Goal: Task Accomplishment & Management: Manage account settings

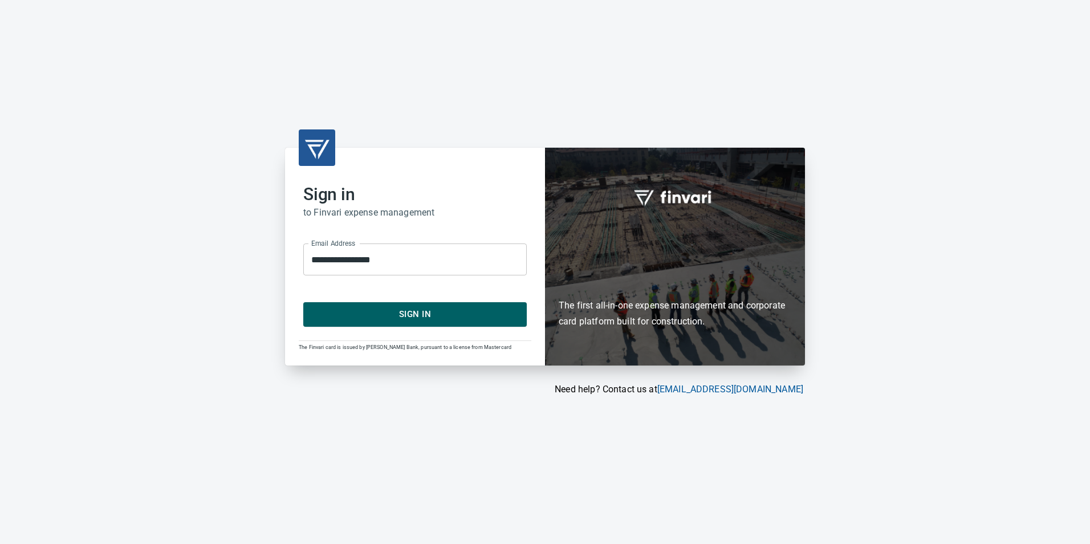
click at [368, 313] on span "Sign In" at bounding box center [415, 314] width 198 height 15
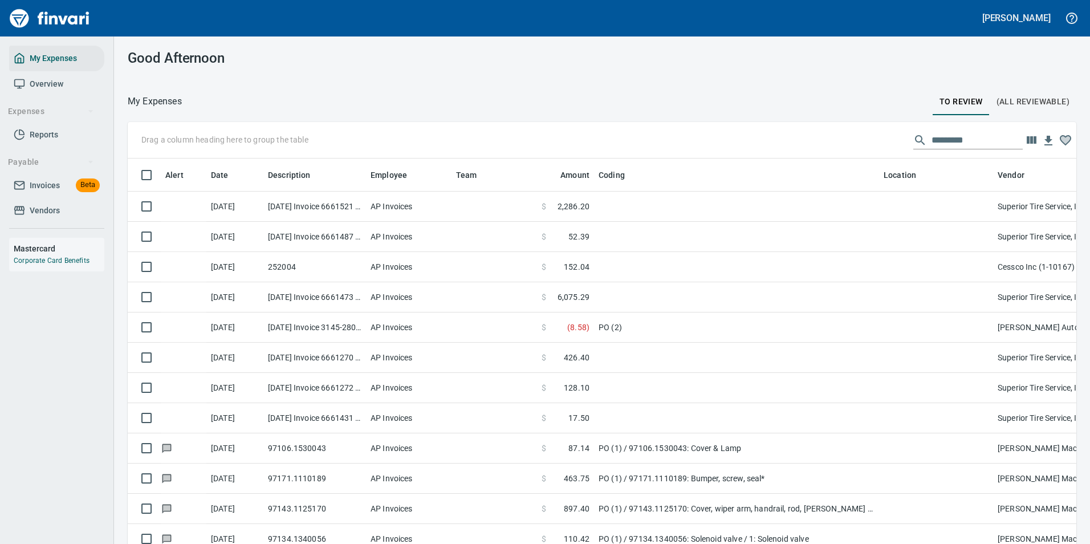
scroll to position [402, 923]
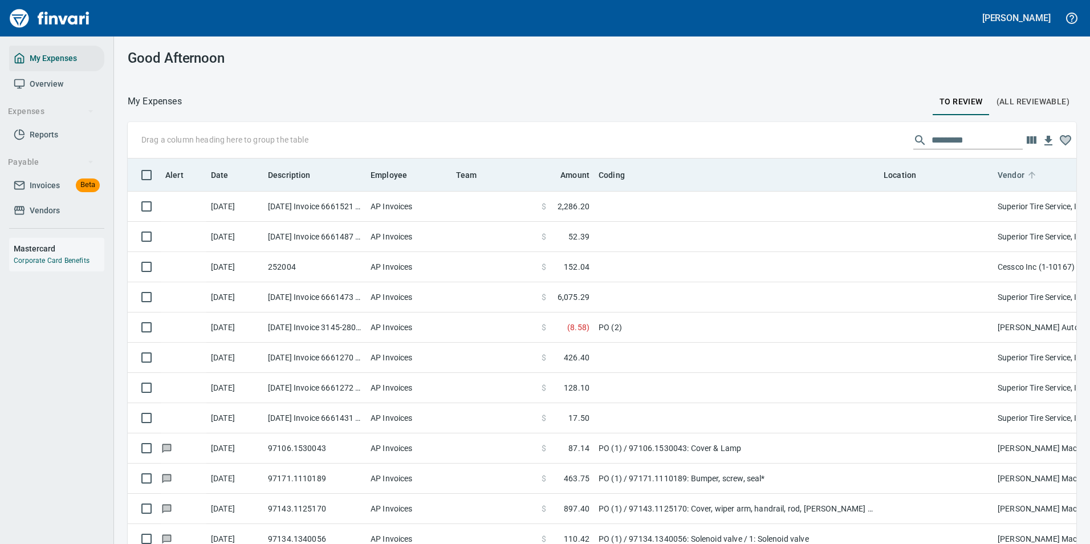
click at [1032, 179] on icon at bounding box center [1032, 175] width 10 height 10
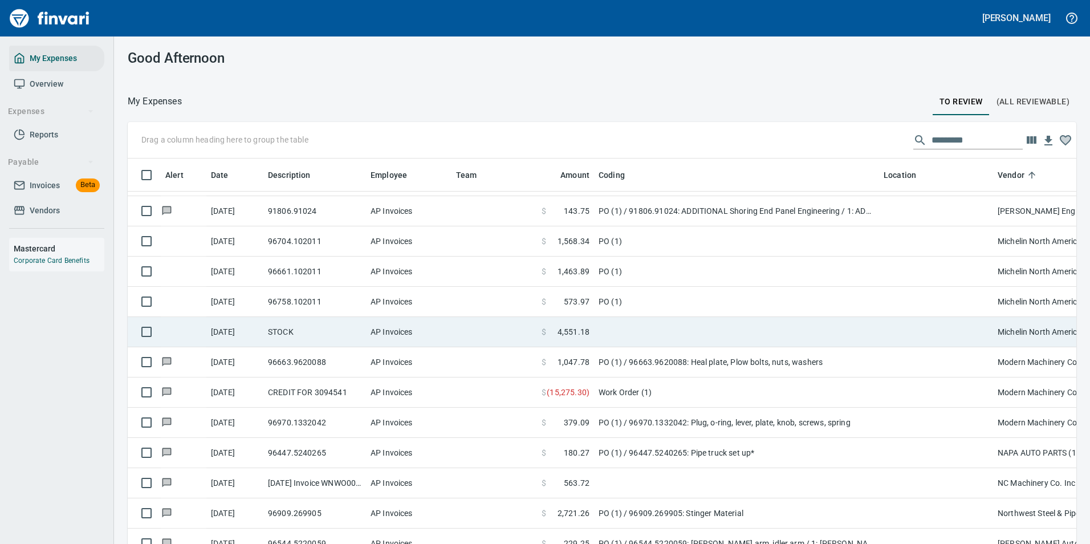
scroll to position [513, 0]
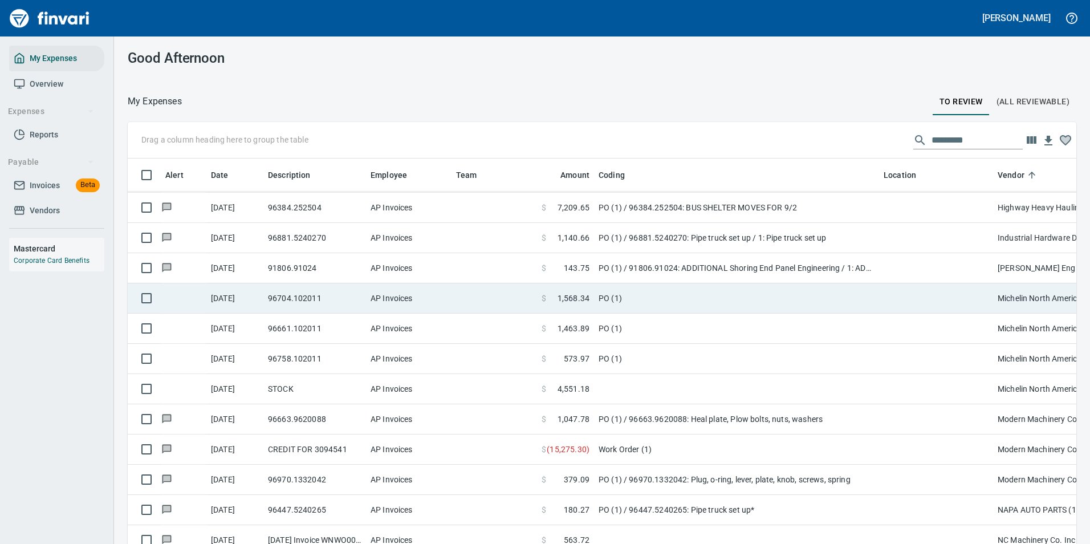
click at [677, 303] on td "PO (1)" at bounding box center [736, 298] width 285 height 30
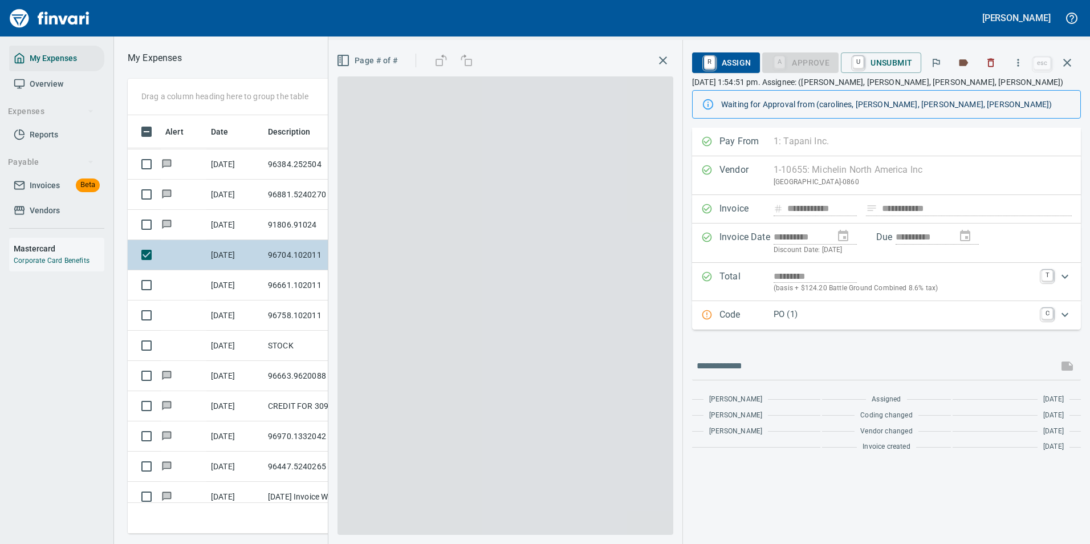
scroll to position [402, 647]
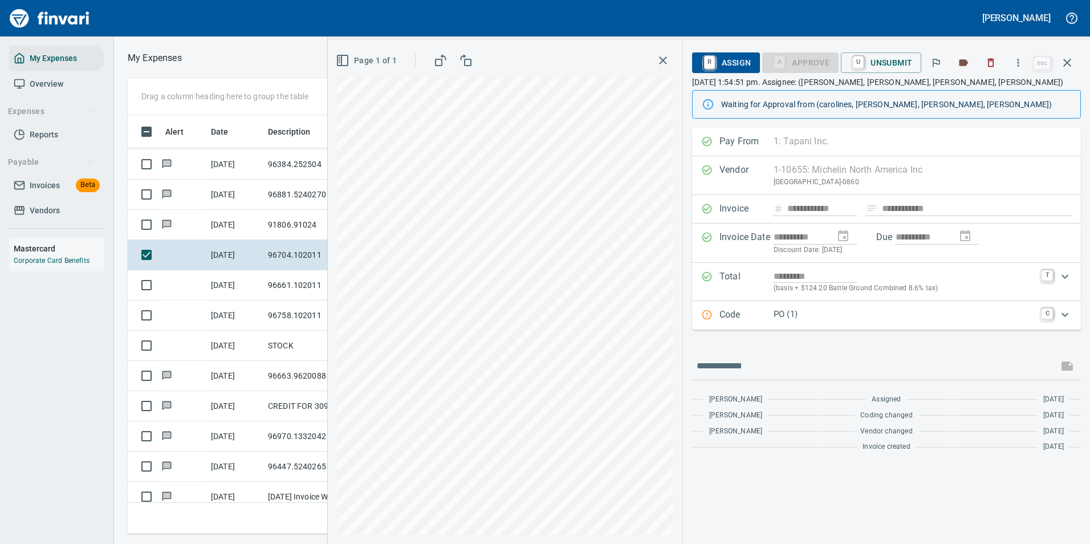
click at [810, 316] on p "PO (1)" at bounding box center [904, 314] width 261 height 13
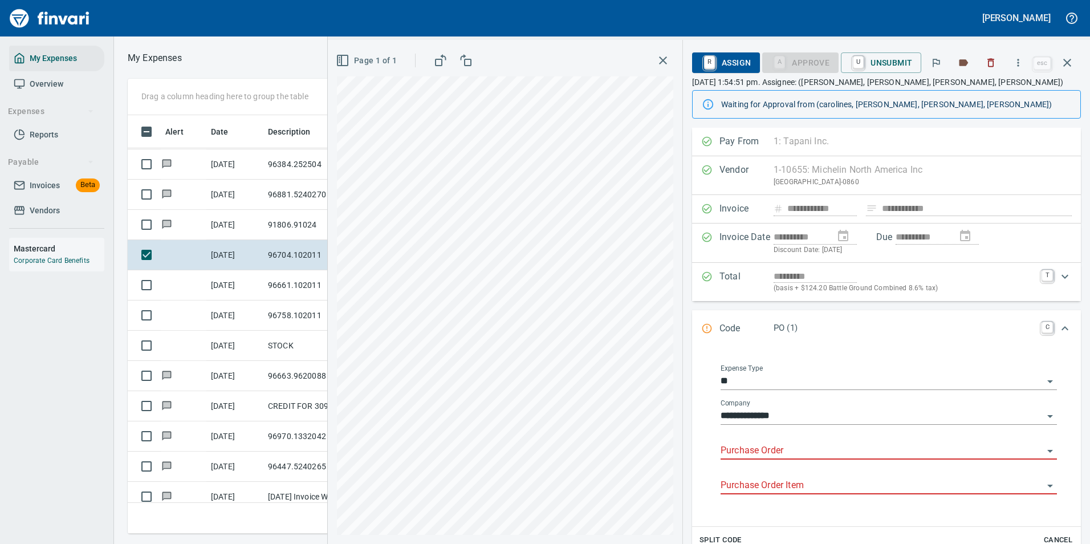
click at [759, 455] on input "Purchase Order" at bounding box center [882, 451] width 323 height 16
type input "*"
click at [1060, 331] on icon "Expand" at bounding box center [1066, 329] width 14 height 14
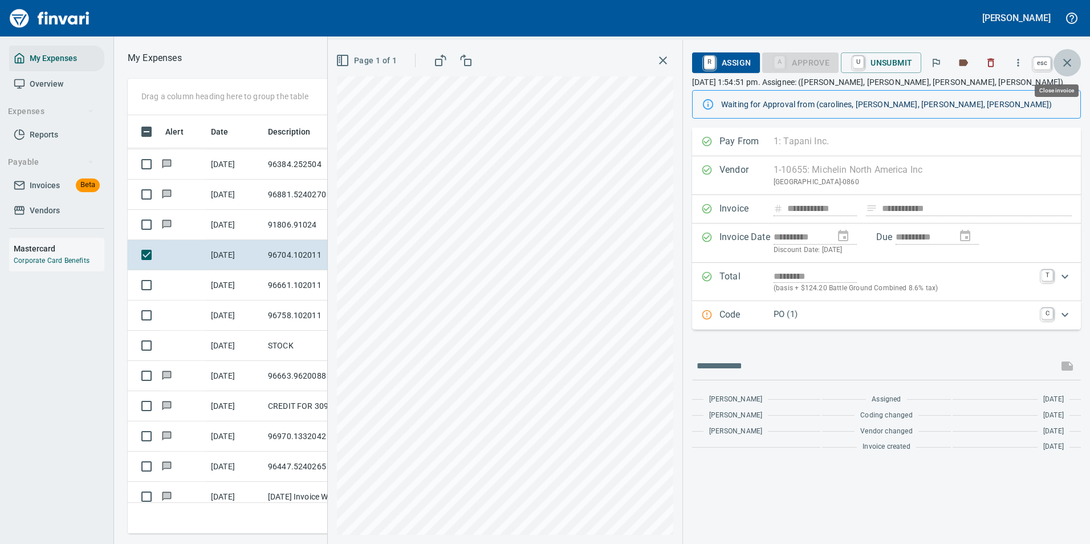
click at [1071, 67] on icon "button" at bounding box center [1068, 63] width 14 height 14
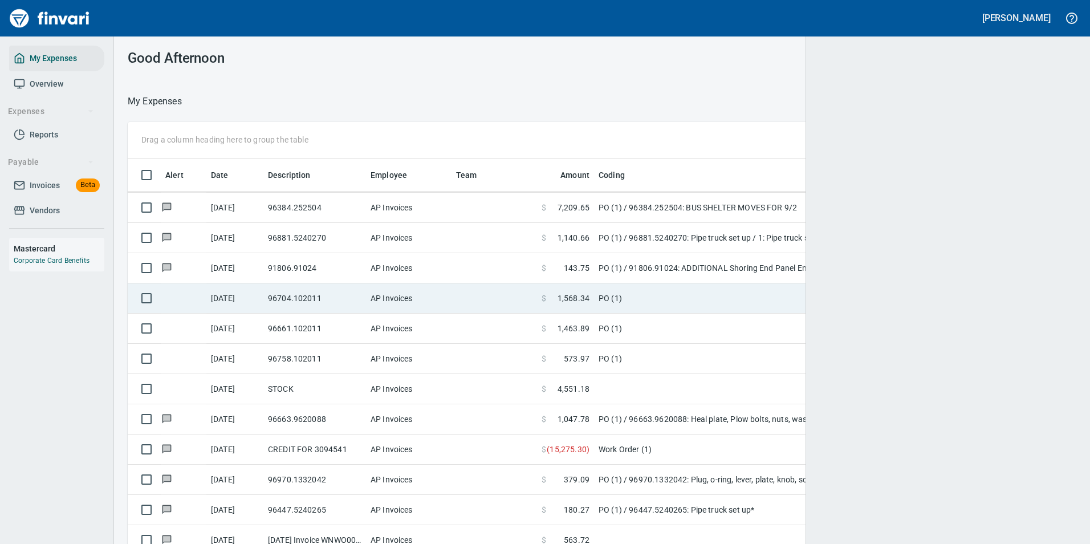
scroll to position [402, 922]
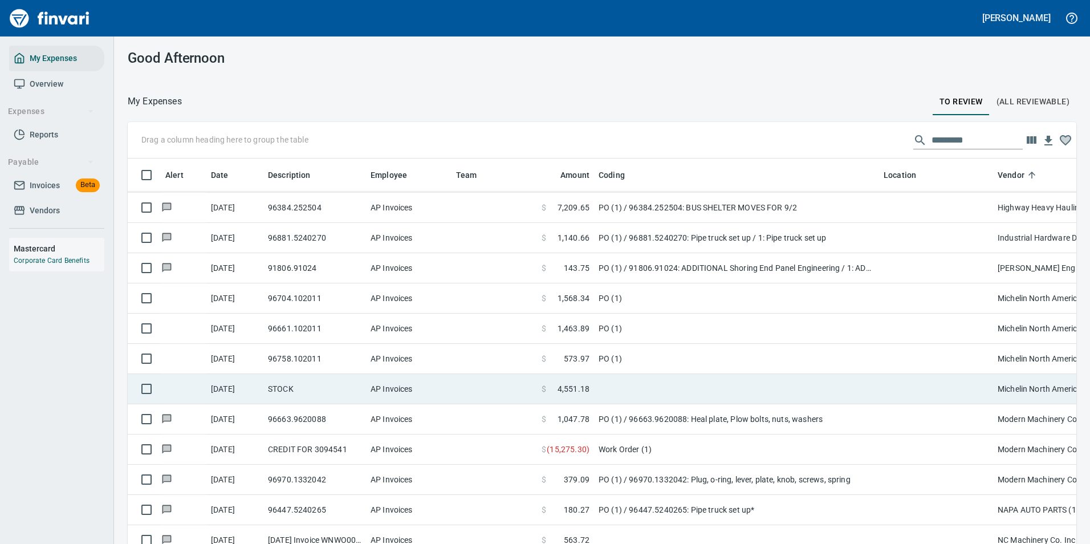
click at [427, 386] on td "AP Invoices" at bounding box center [409, 389] width 86 height 30
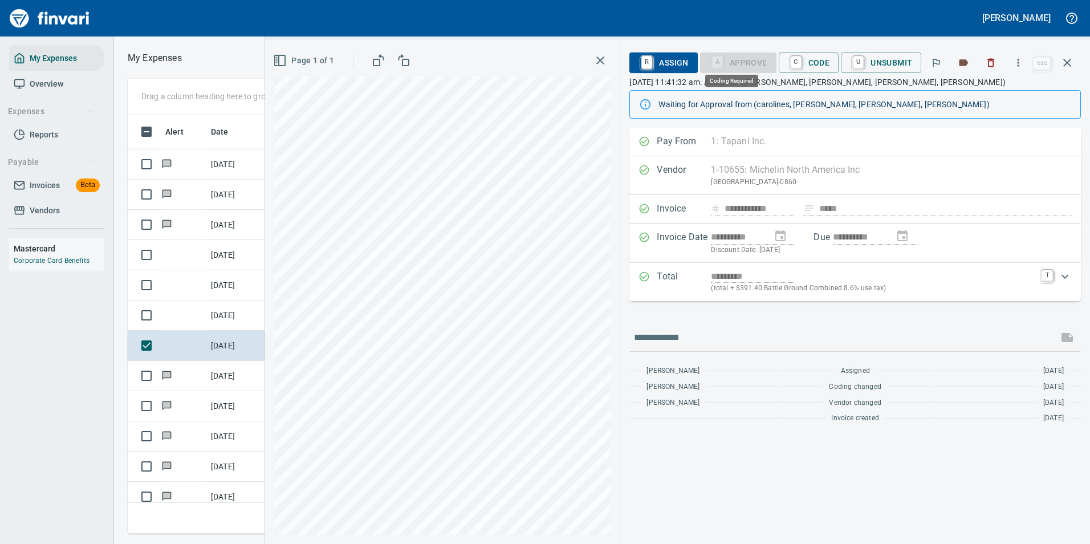
scroll to position [402, 647]
click at [1064, 68] on icon "button" at bounding box center [1068, 63] width 14 height 14
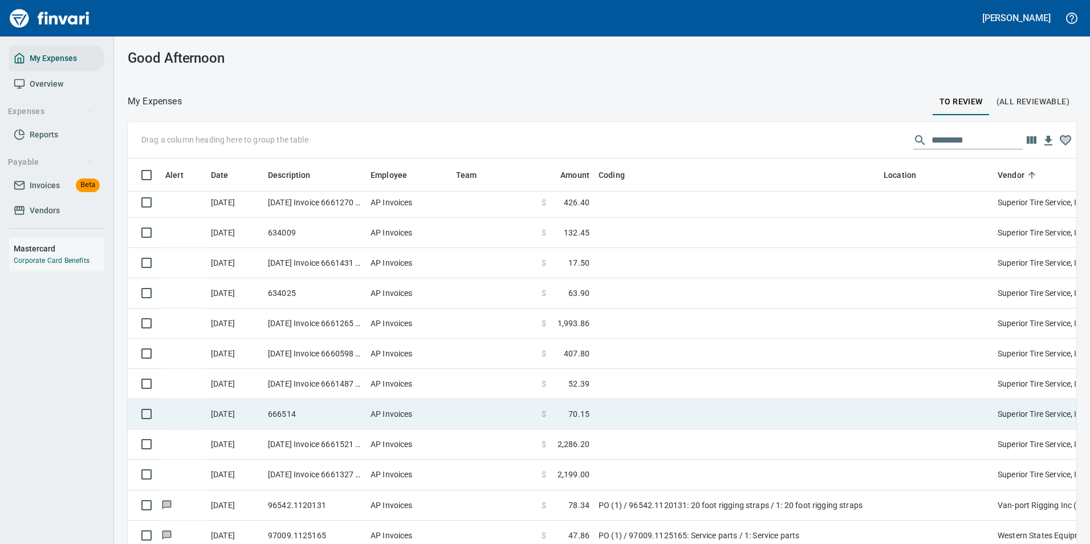
scroll to position [2043, 0]
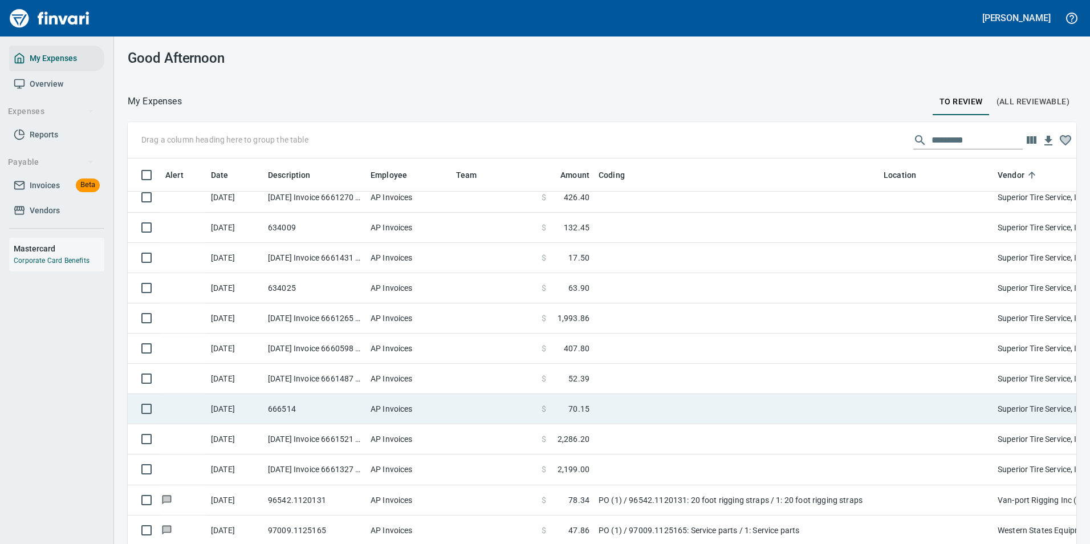
click at [603, 395] on td at bounding box center [736, 409] width 285 height 30
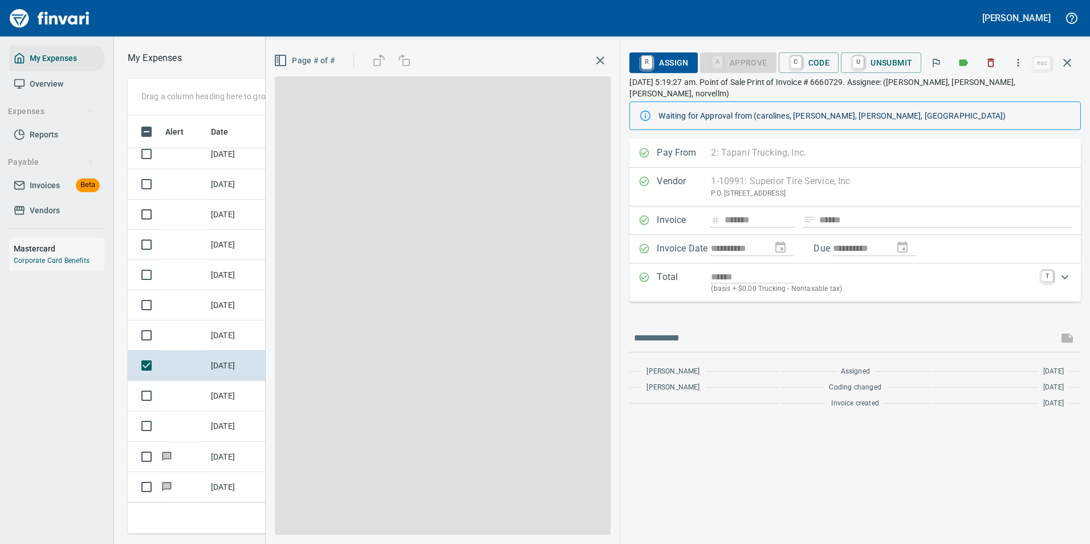
scroll to position [402, 647]
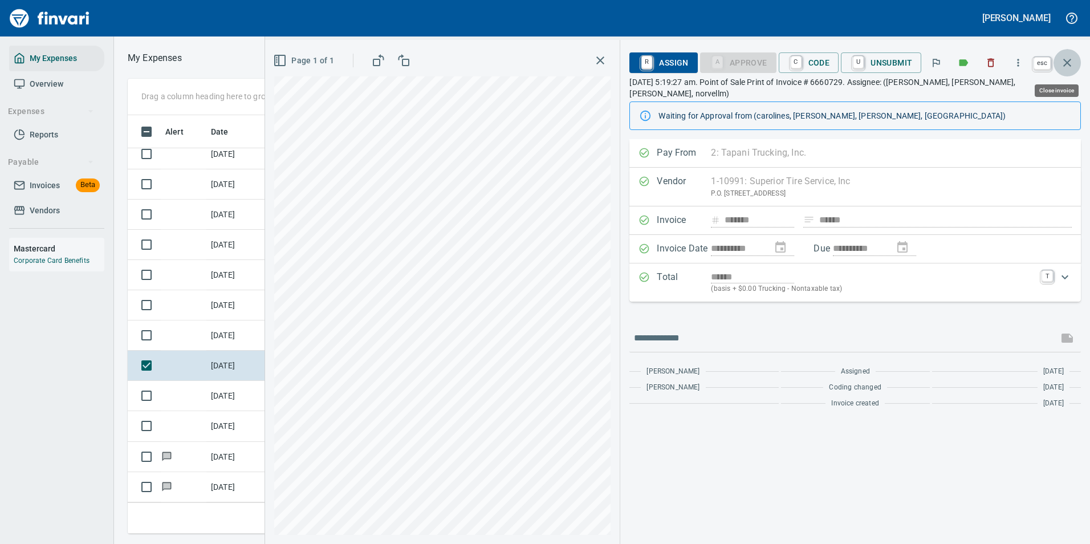
click at [1066, 65] on icon "button" at bounding box center [1068, 63] width 8 height 8
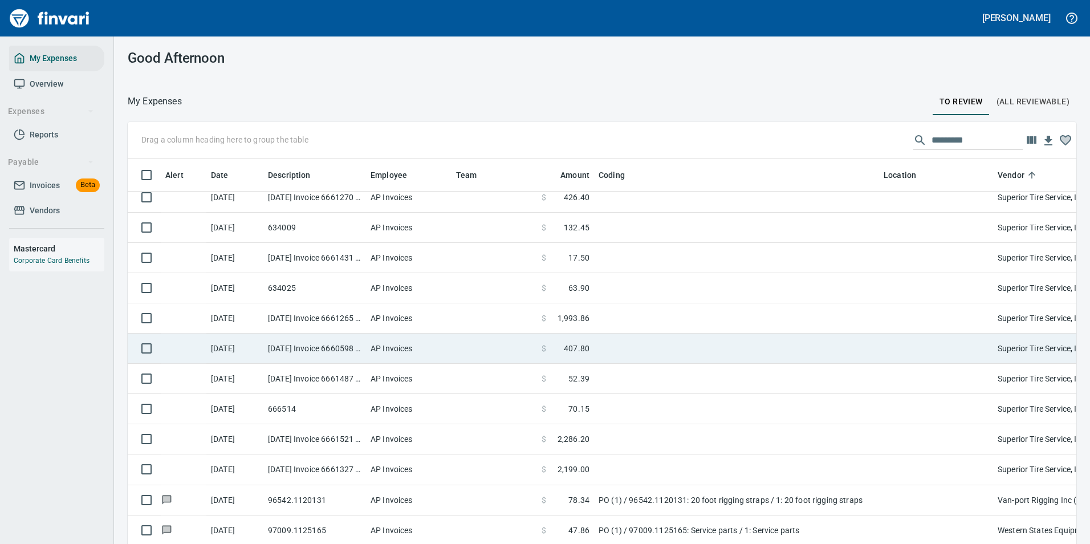
scroll to position [402, 923]
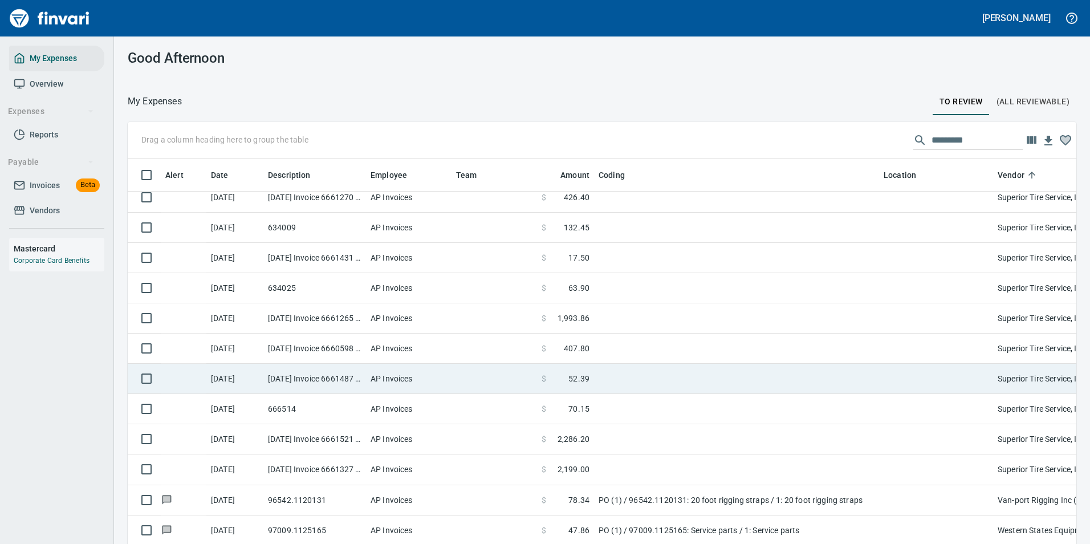
click at [585, 378] on td "$ 52.39" at bounding box center [565, 379] width 57 height 30
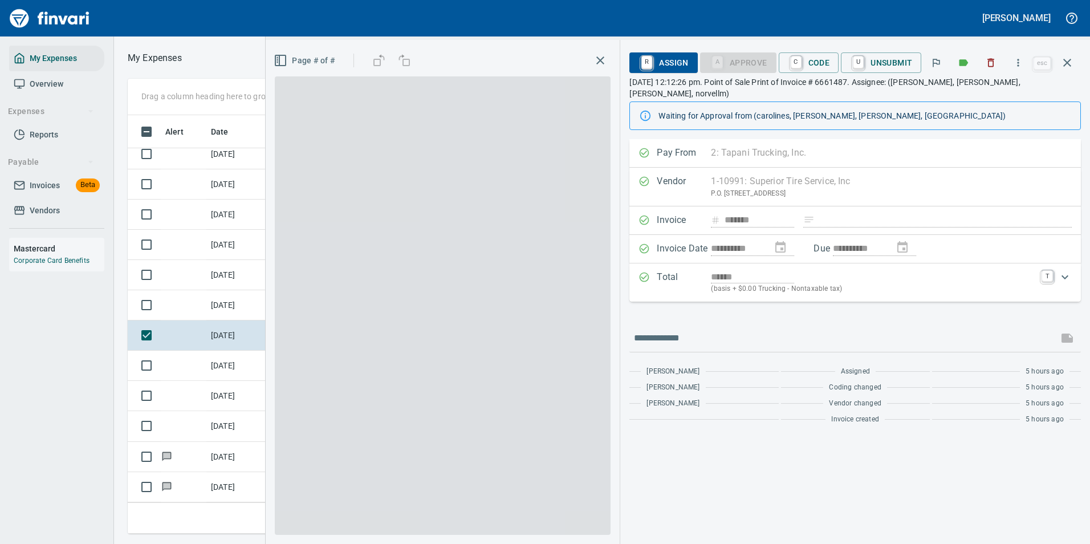
scroll to position [402, 647]
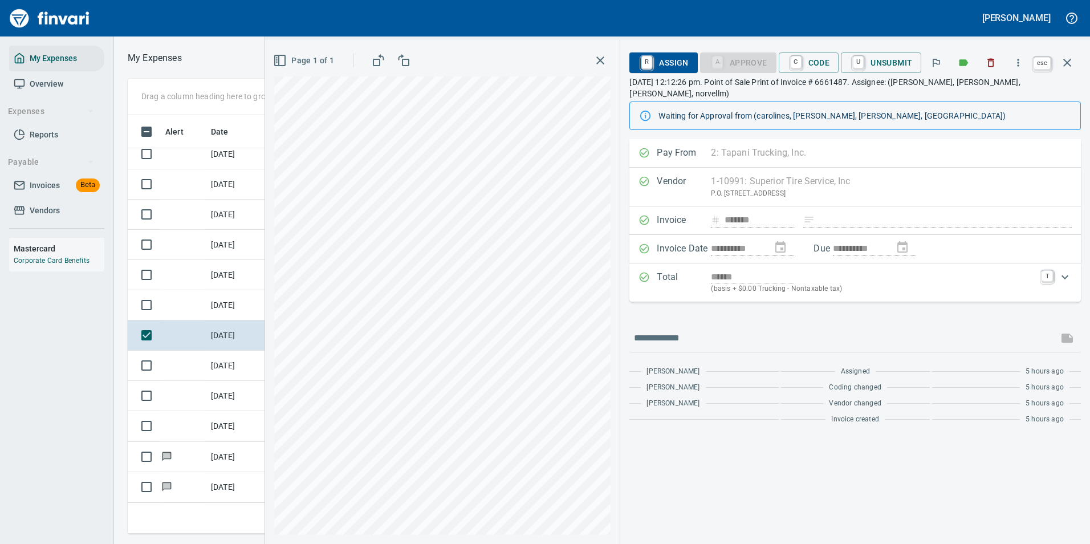
click at [1067, 64] on icon "button" at bounding box center [1068, 63] width 8 height 8
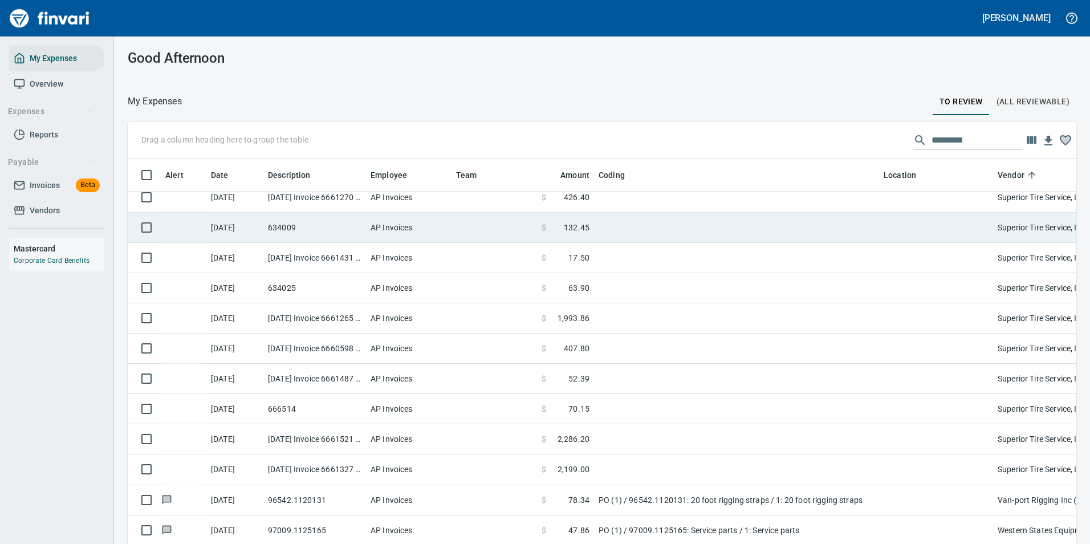
scroll to position [402, 923]
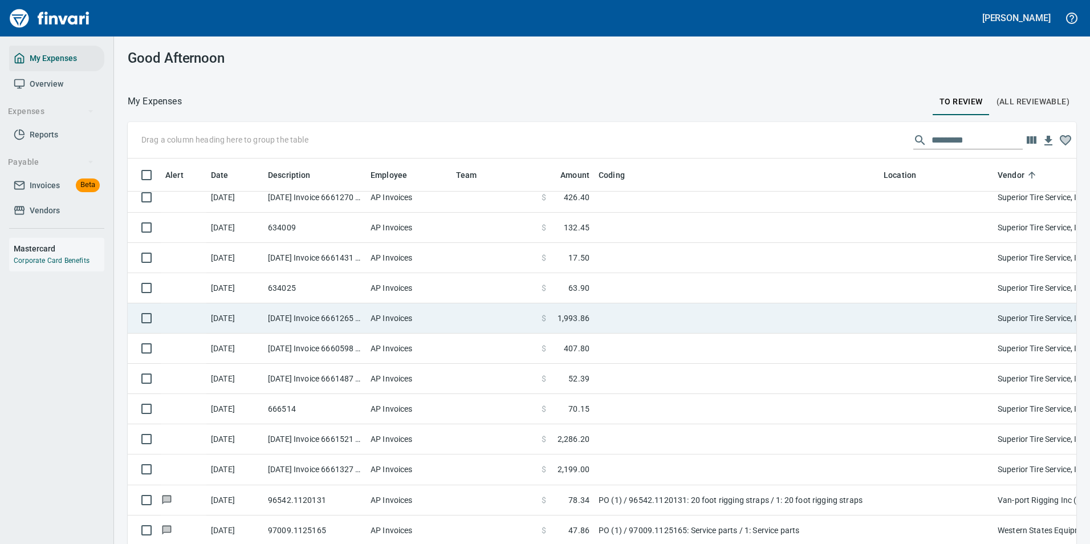
click at [608, 254] on td at bounding box center [736, 258] width 285 height 30
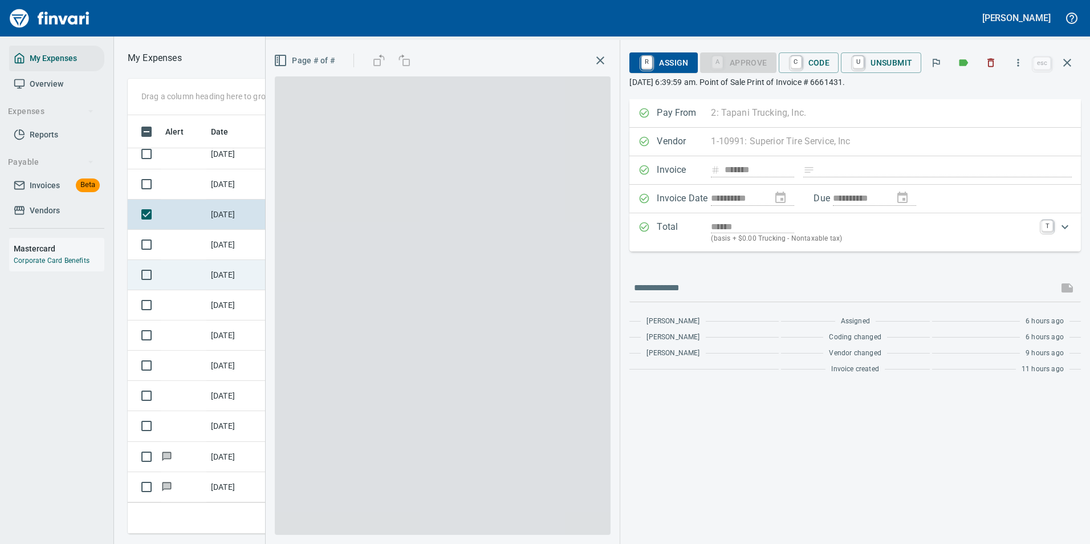
scroll to position [402, 647]
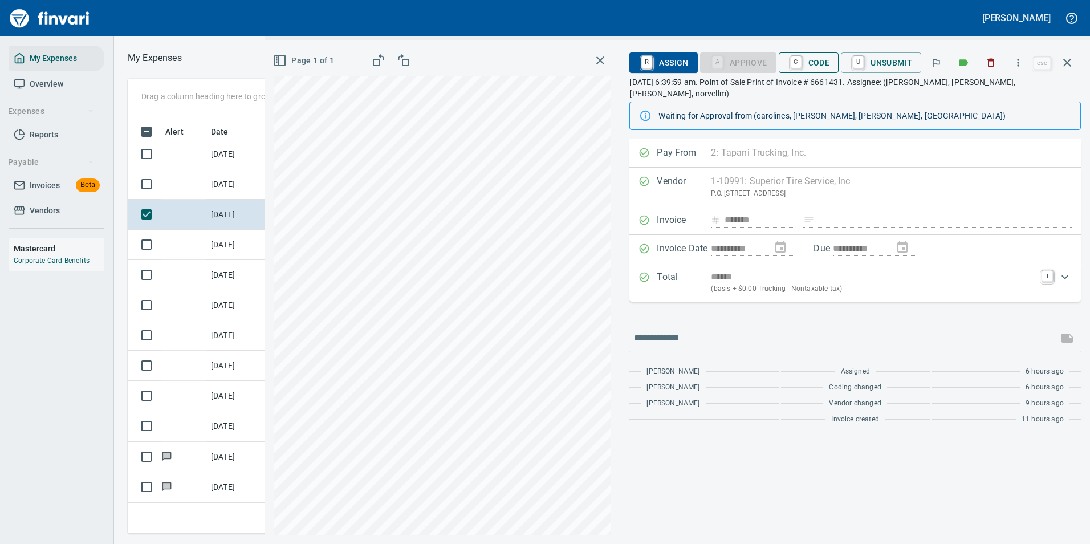
click at [809, 64] on span "C Code" at bounding box center [809, 62] width 42 height 19
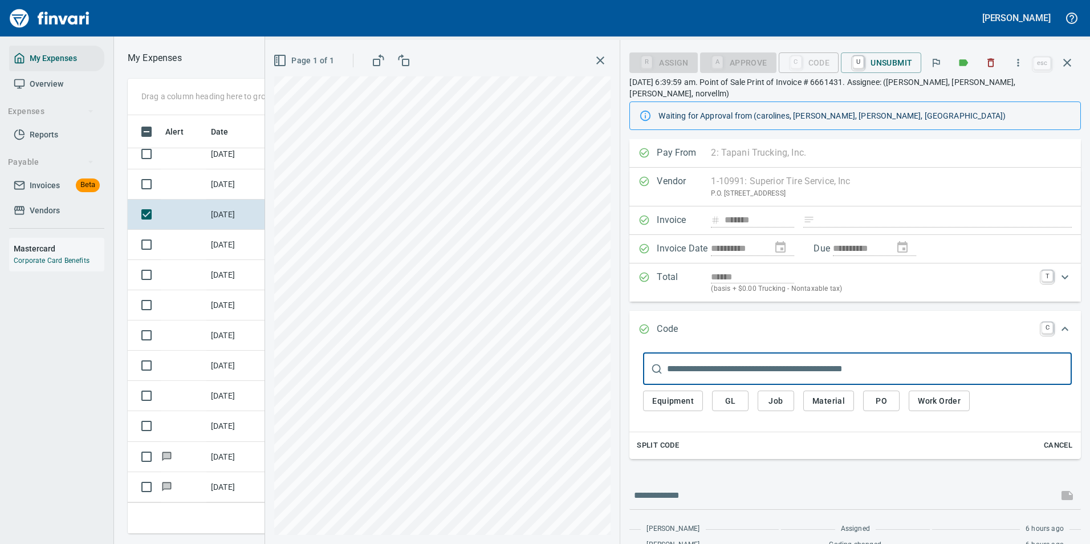
click at [730, 394] on span "GL" at bounding box center [730, 401] width 18 height 14
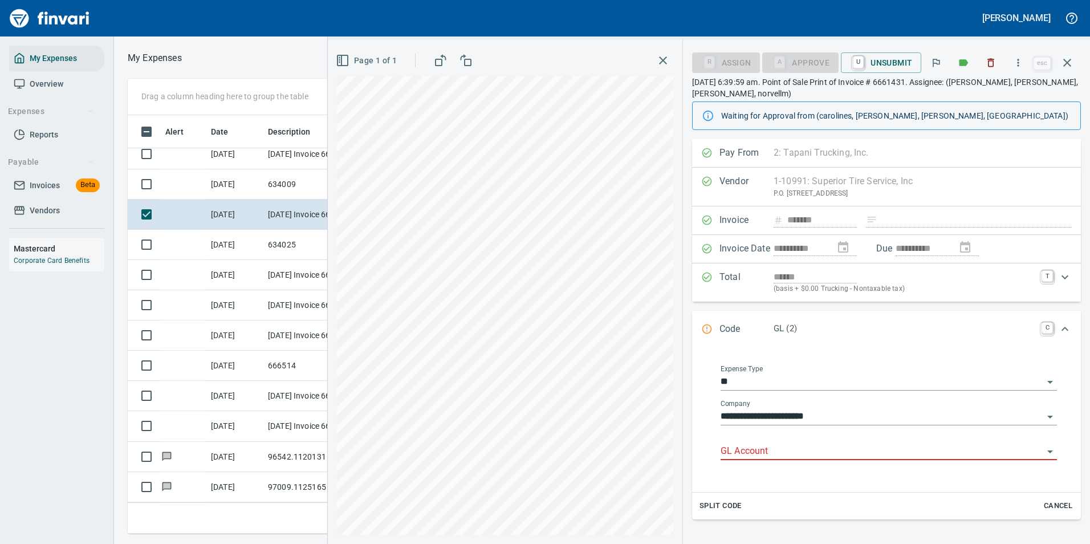
click at [744, 448] on input "GL Account" at bounding box center [882, 452] width 323 height 16
drag, startPoint x: 747, startPoint y: 473, endPoint x: 751, endPoint y: 463, distance: 11.0
click at [747, 471] on li "7100. .: Supplies / Misc" at bounding box center [884, 480] width 327 height 27
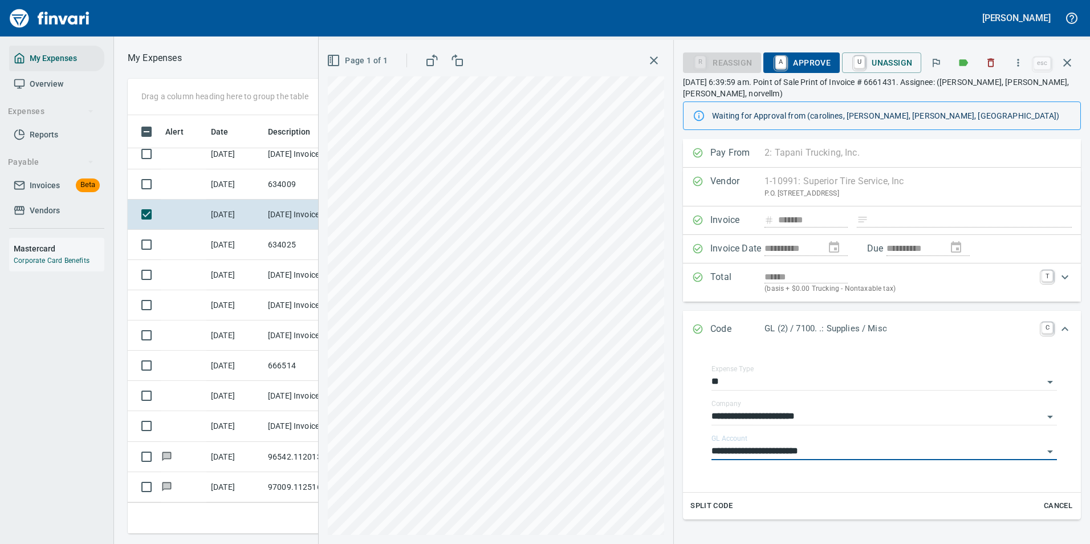
type input "**********"
click at [799, 70] on span "A Approve" at bounding box center [802, 62] width 58 height 19
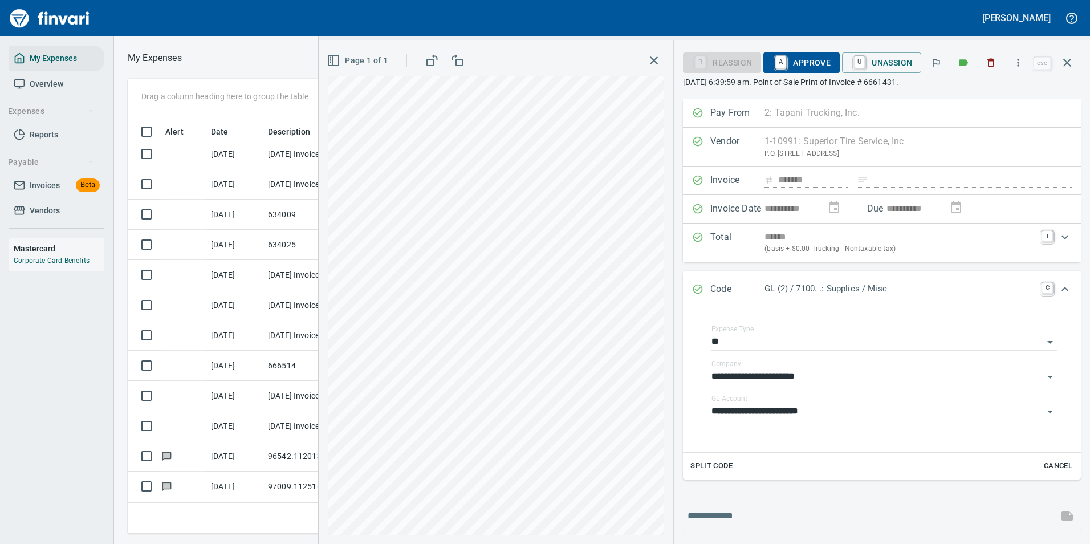
scroll to position [2013, 0]
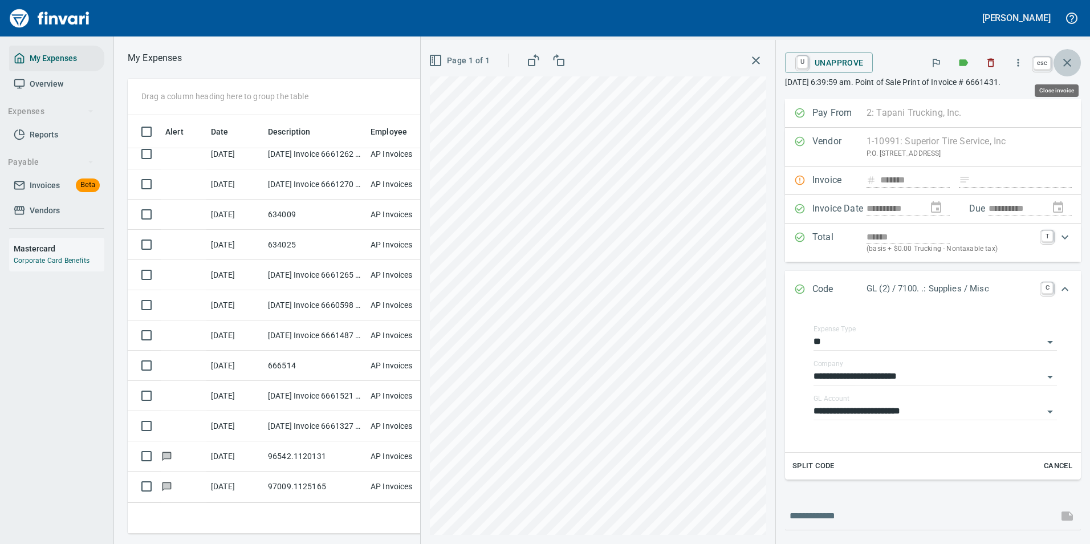
click at [1063, 63] on icon "button" at bounding box center [1068, 63] width 14 height 14
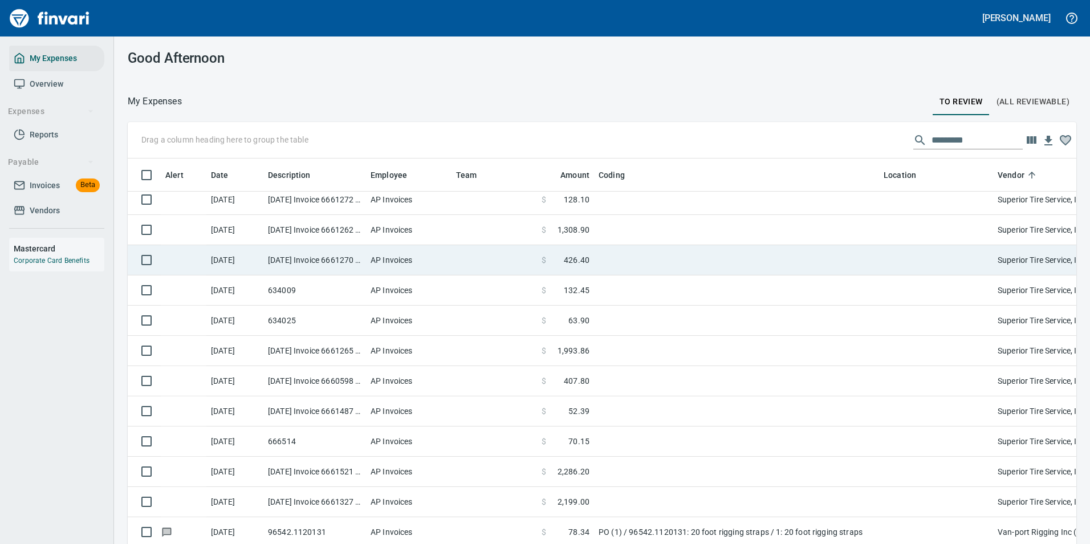
scroll to position [1956, 0]
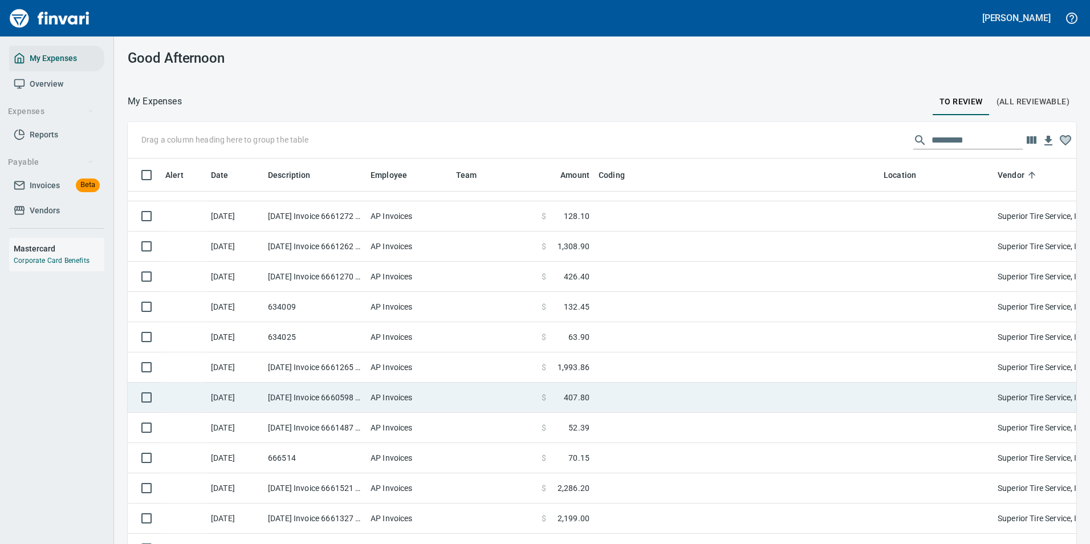
click at [606, 337] on td at bounding box center [736, 337] width 285 height 30
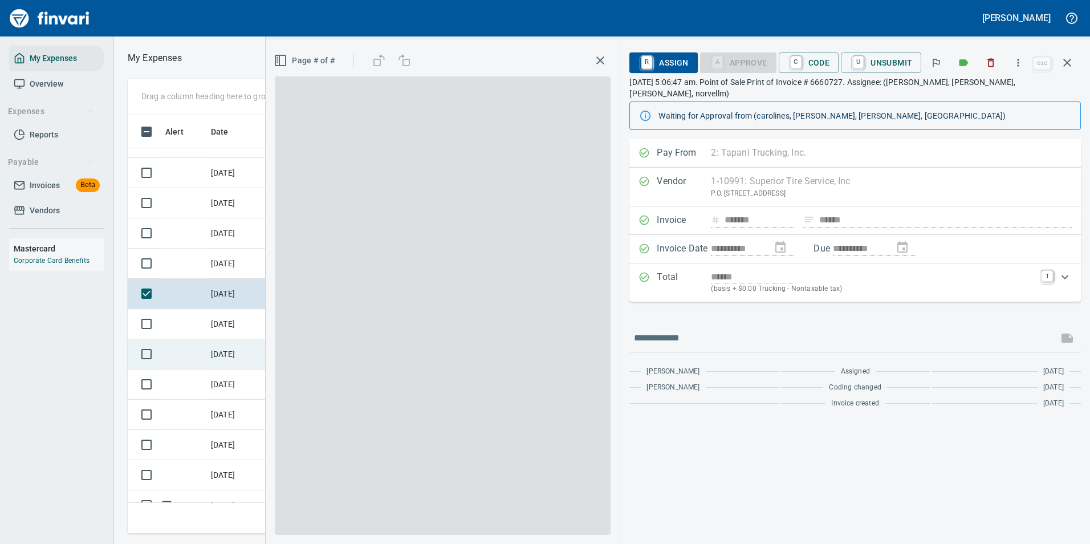
scroll to position [402, 647]
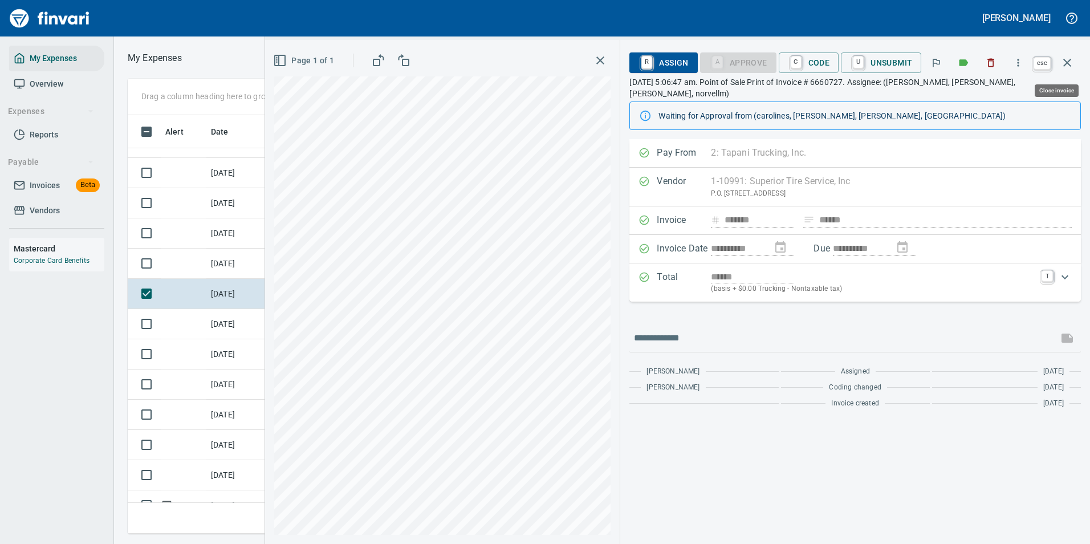
click at [1067, 58] on icon "button" at bounding box center [1068, 63] width 14 height 14
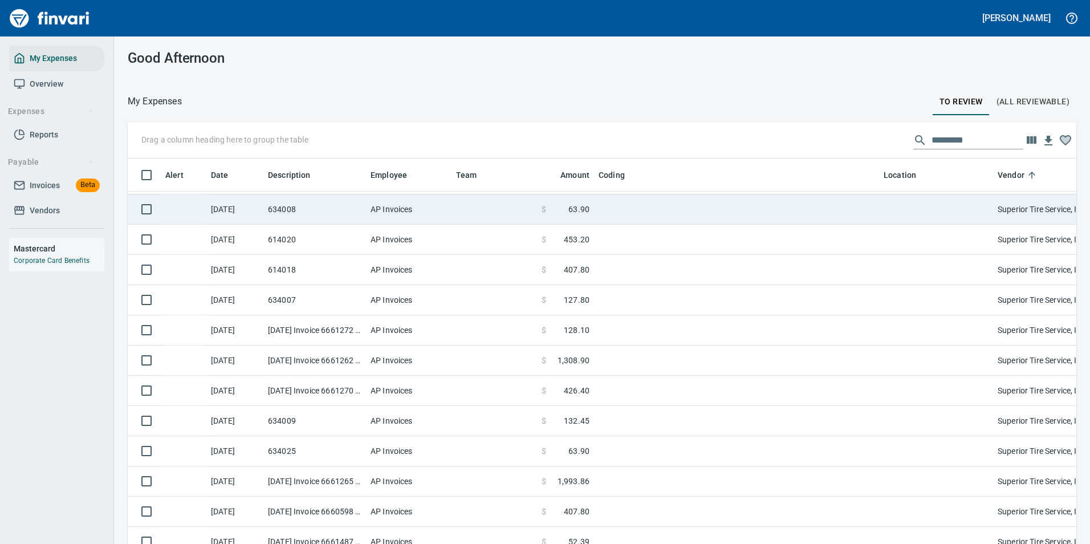
click at [567, 212] on span at bounding box center [557, 209] width 22 height 11
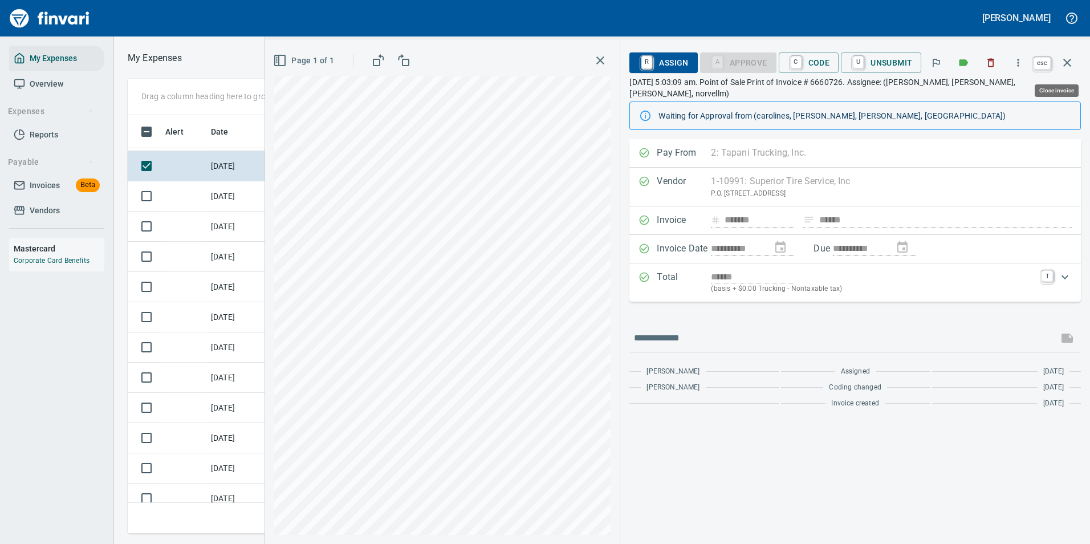
click at [1073, 59] on icon "button" at bounding box center [1068, 63] width 14 height 14
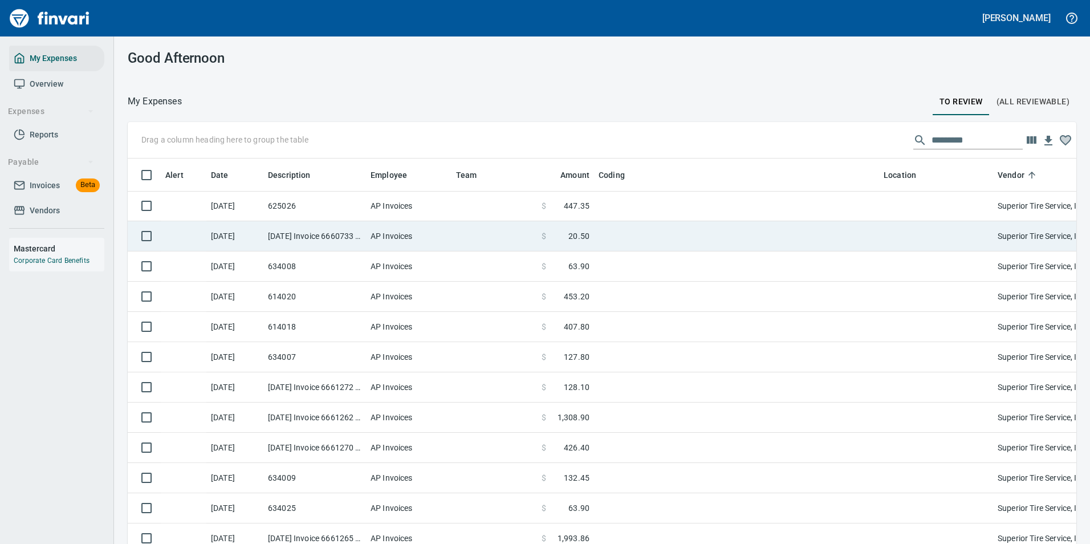
click at [602, 236] on td at bounding box center [736, 236] width 285 height 30
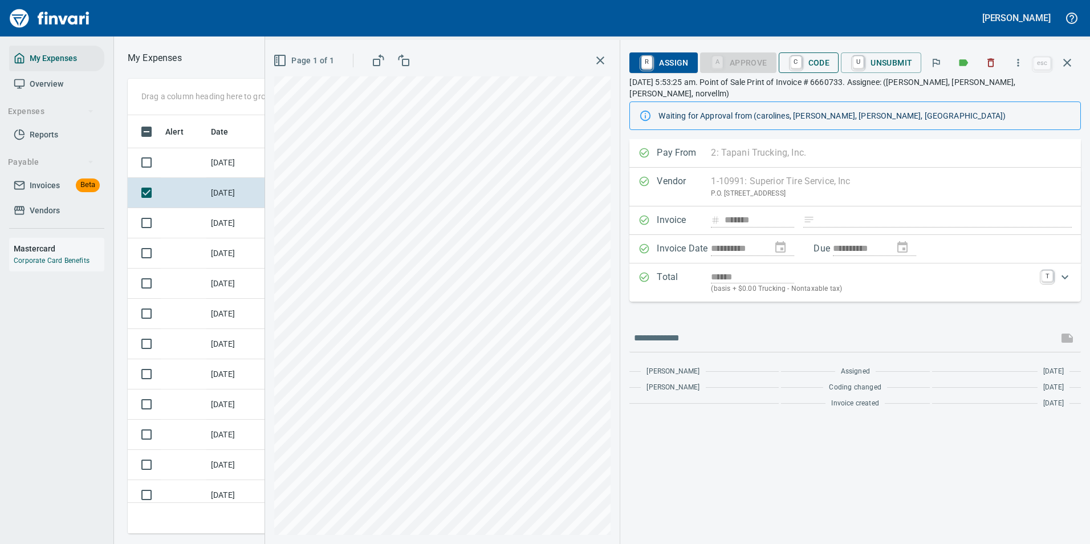
click at [808, 61] on span "C Code" at bounding box center [809, 62] width 42 height 19
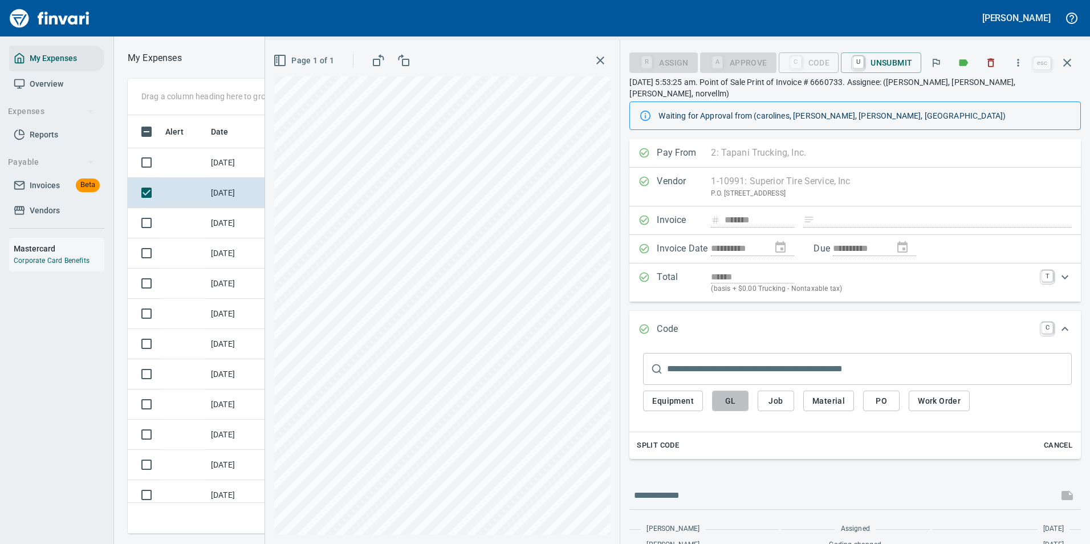
click at [738, 394] on span "GL" at bounding box center [730, 401] width 18 height 14
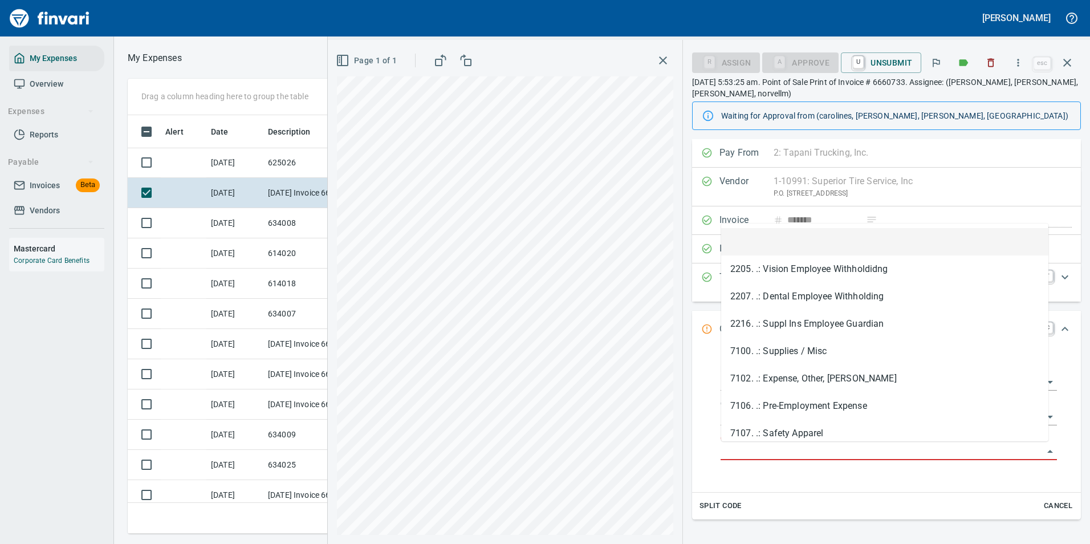
click at [764, 452] on input "GL Account" at bounding box center [882, 452] width 323 height 16
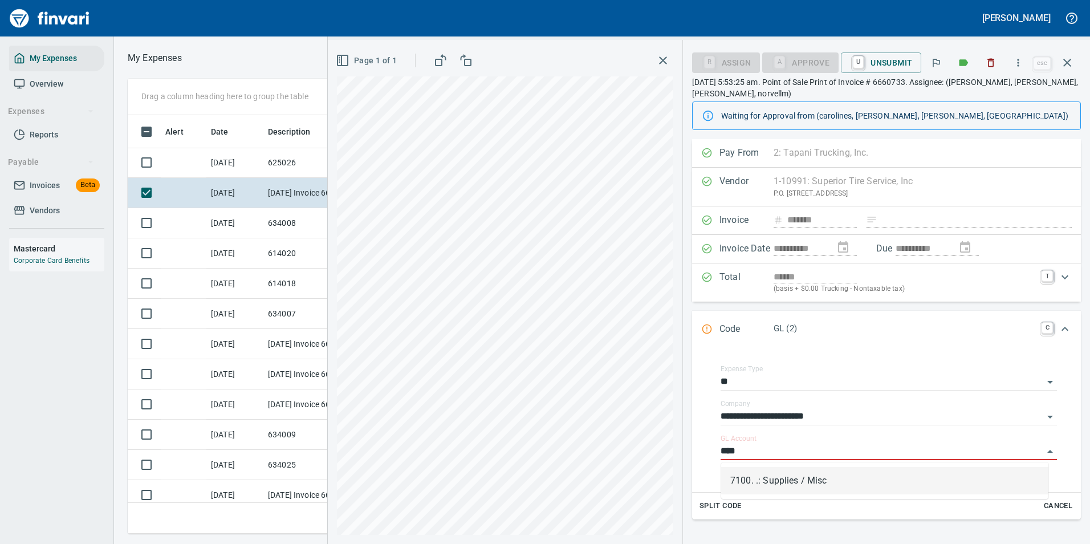
click at [777, 482] on li "7100. .: Supplies / Misc" at bounding box center [884, 480] width 327 height 27
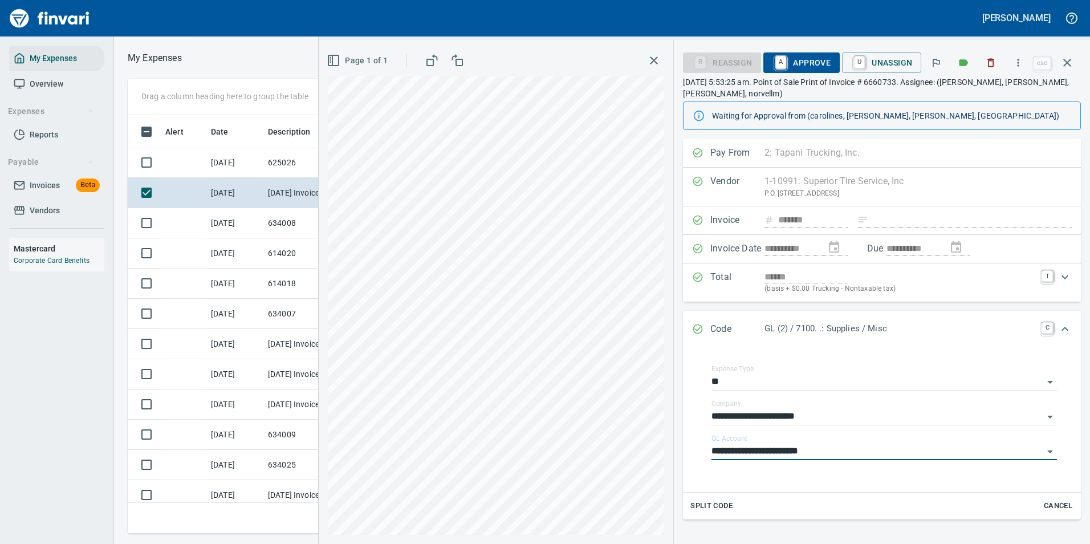
type input "**********"
click at [807, 59] on span "A Approve" at bounding box center [802, 62] width 58 height 19
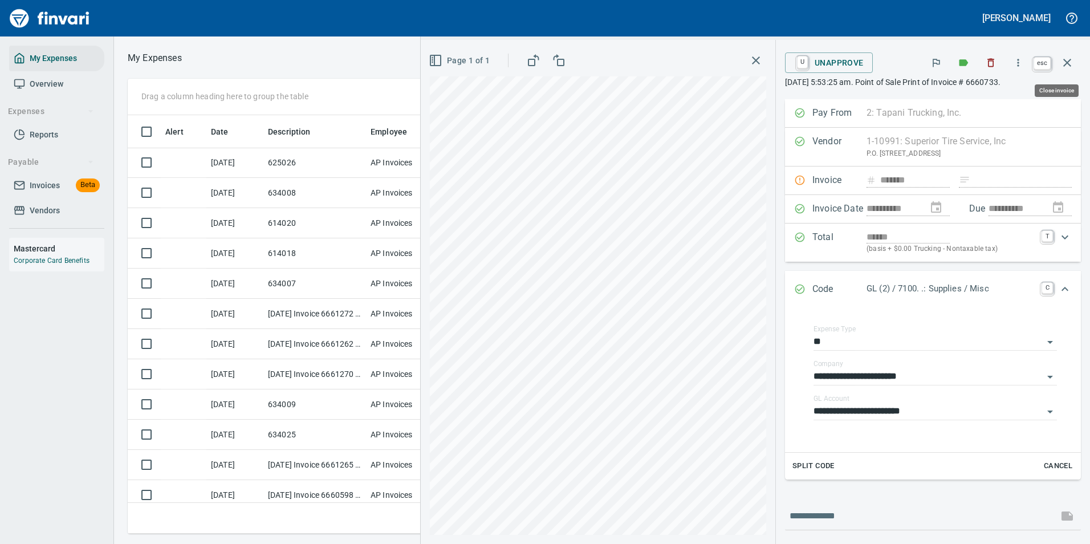
click at [1068, 67] on icon "button" at bounding box center [1068, 63] width 14 height 14
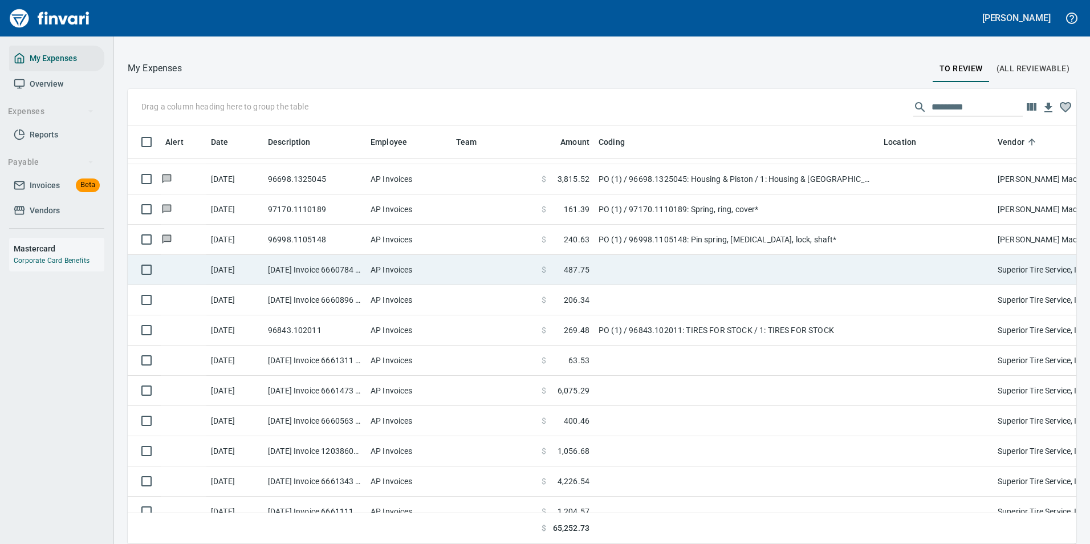
click at [615, 267] on td at bounding box center [736, 270] width 285 height 30
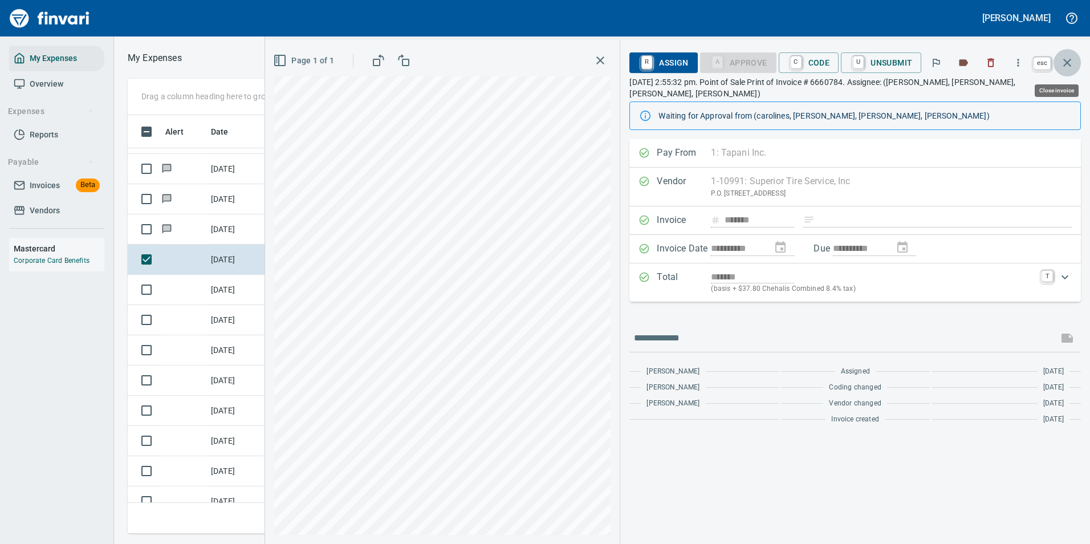
click at [1064, 65] on icon "button" at bounding box center [1068, 63] width 14 height 14
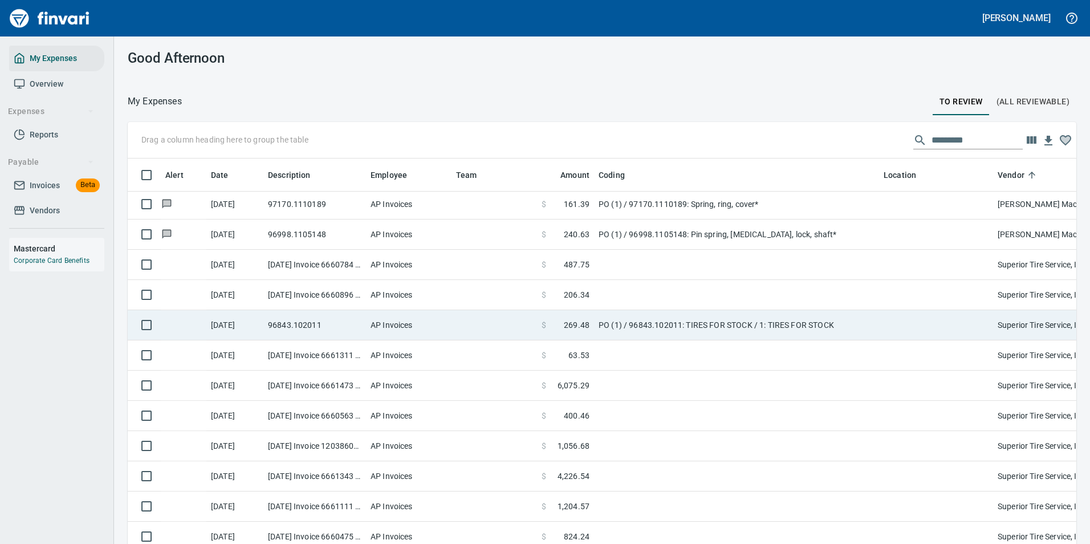
scroll to position [1412, 0]
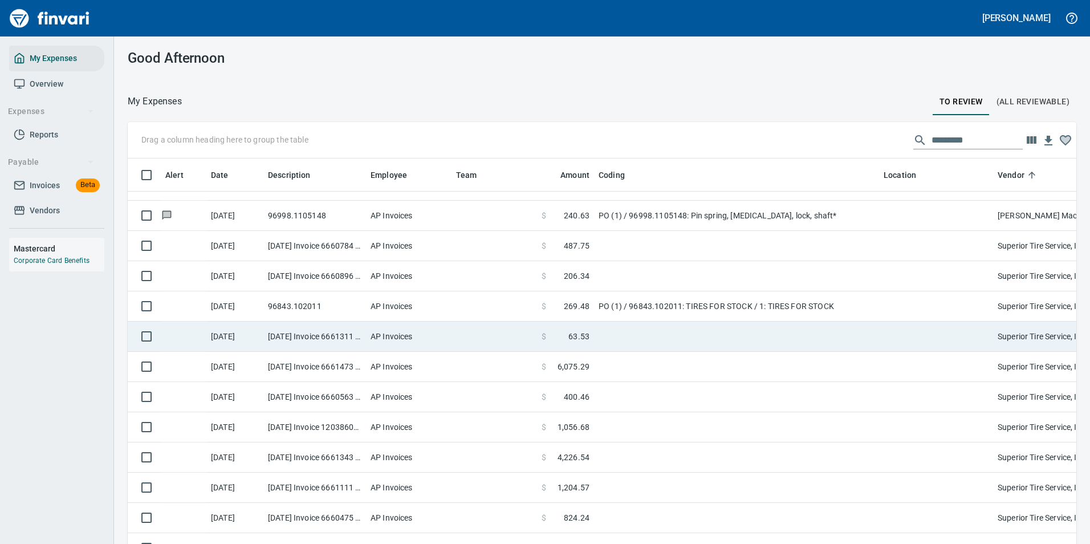
click at [593, 330] on td "$ 63.53" at bounding box center [565, 337] width 57 height 30
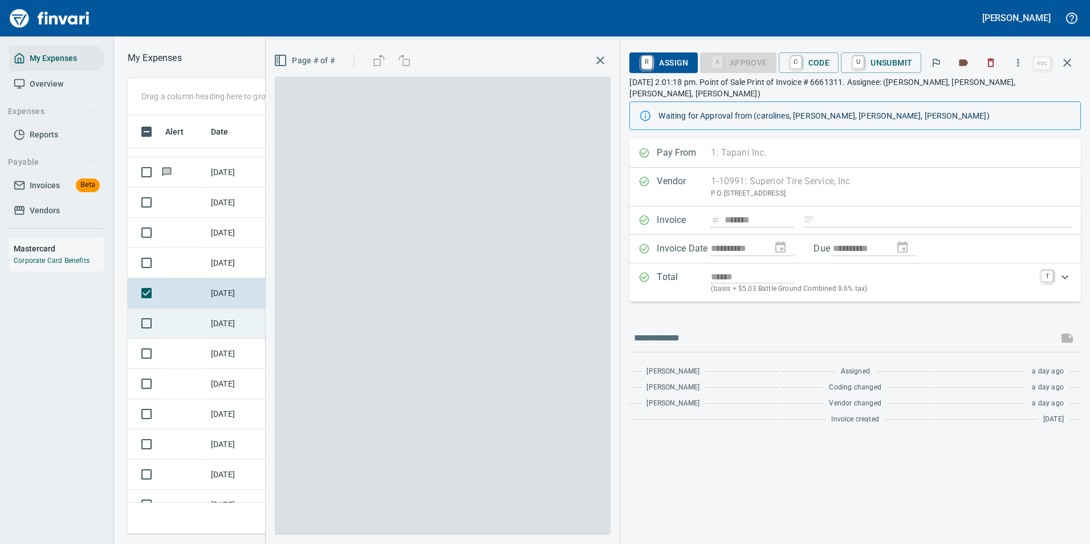
scroll to position [402, 647]
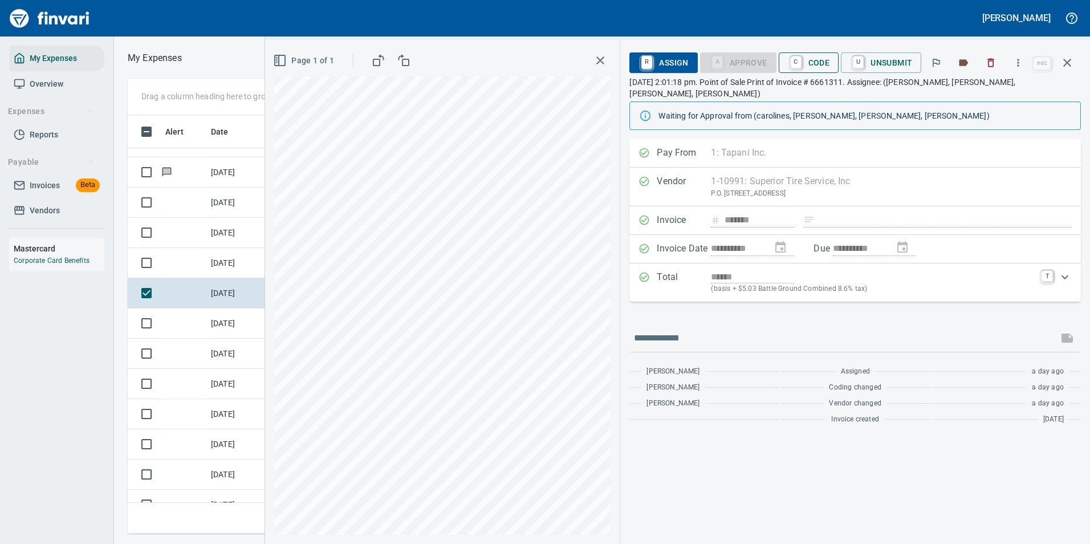
click at [808, 61] on span "C Code" at bounding box center [809, 62] width 42 height 19
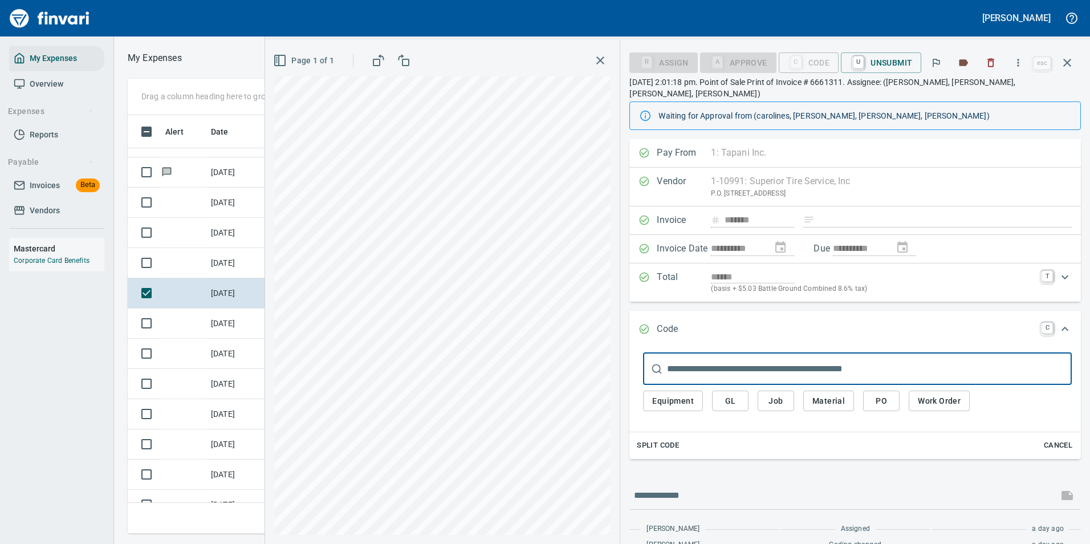
click at [741, 391] on button "GL" at bounding box center [730, 401] width 37 height 21
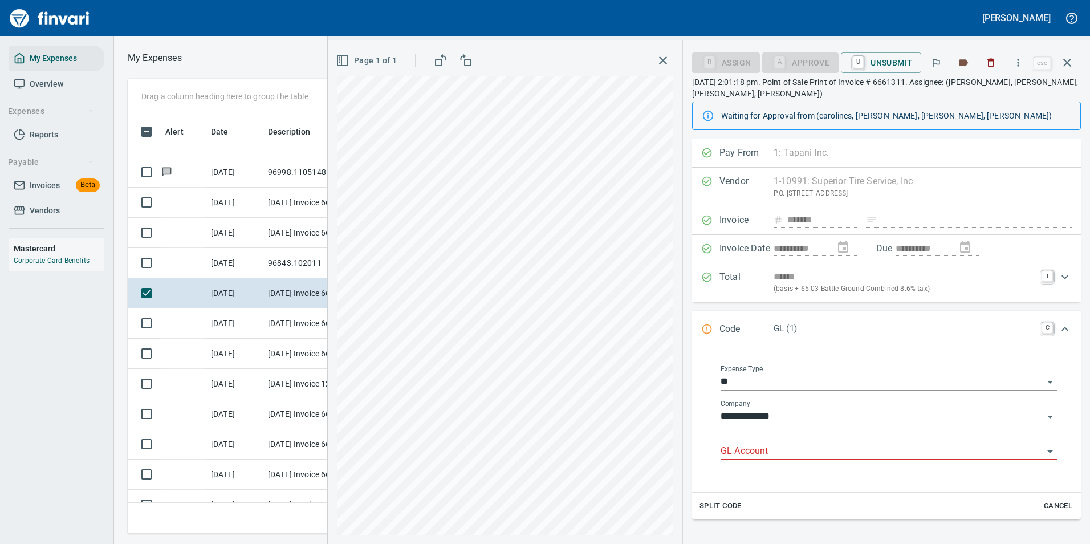
click at [780, 457] on input "GL Account" at bounding box center [882, 452] width 323 height 16
click at [784, 473] on li "7100.60.10: EQ Shop Supplies" at bounding box center [884, 480] width 327 height 27
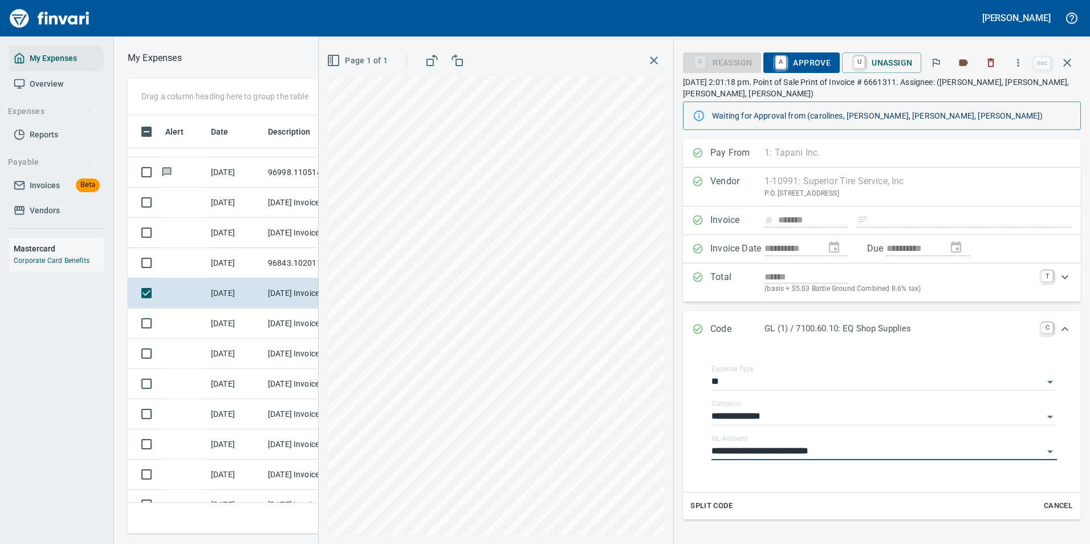
type input "**********"
click at [798, 63] on span "A Approve" at bounding box center [802, 62] width 58 height 19
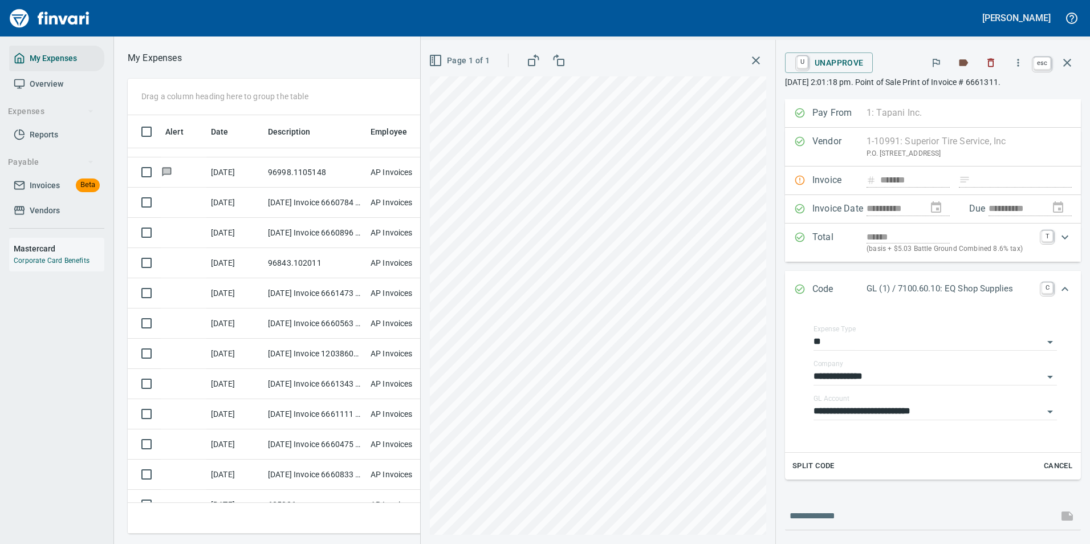
click at [1065, 68] on icon "button" at bounding box center [1068, 63] width 14 height 14
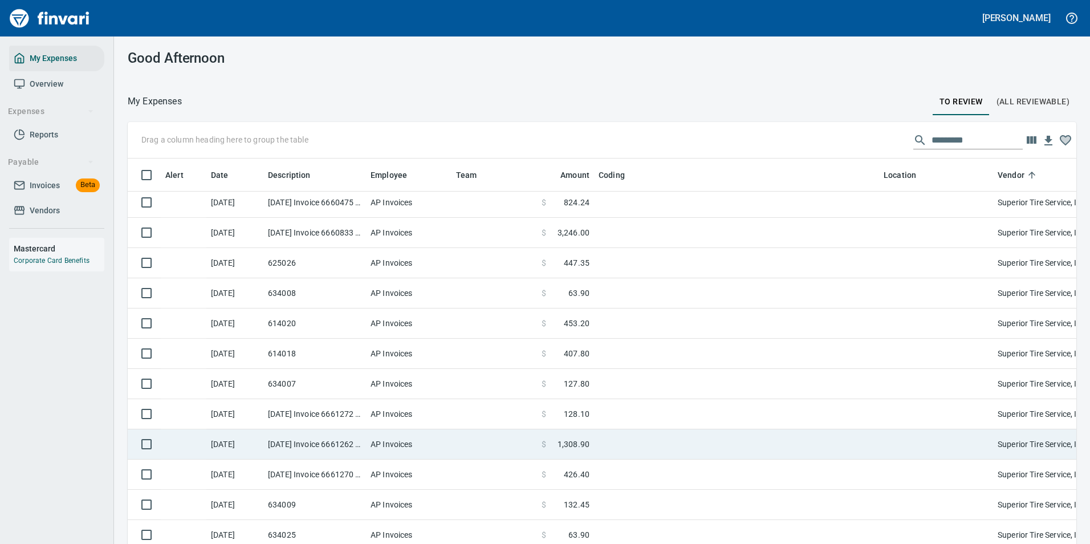
scroll to position [1754, 0]
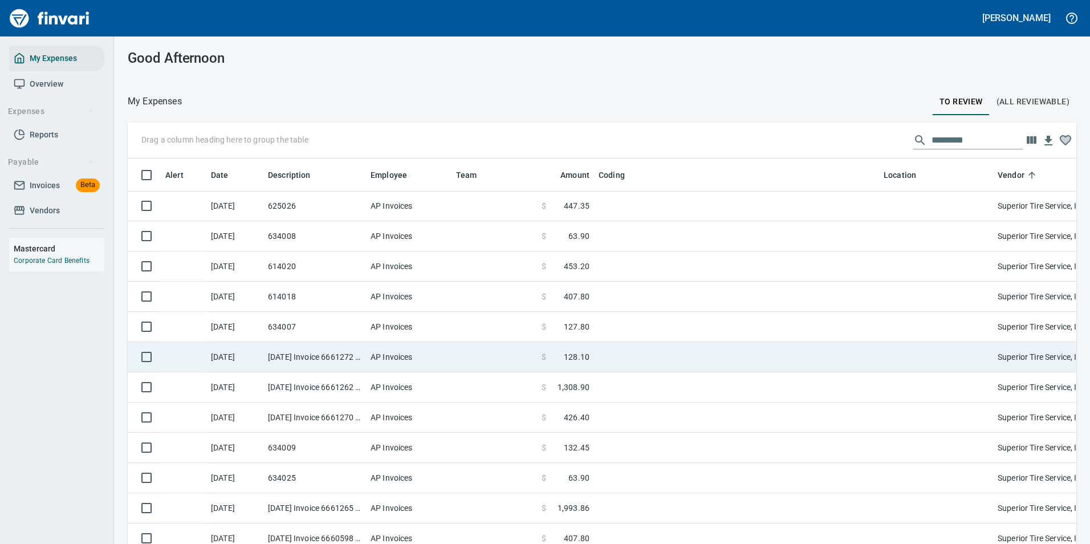
click at [608, 362] on td at bounding box center [736, 357] width 285 height 30
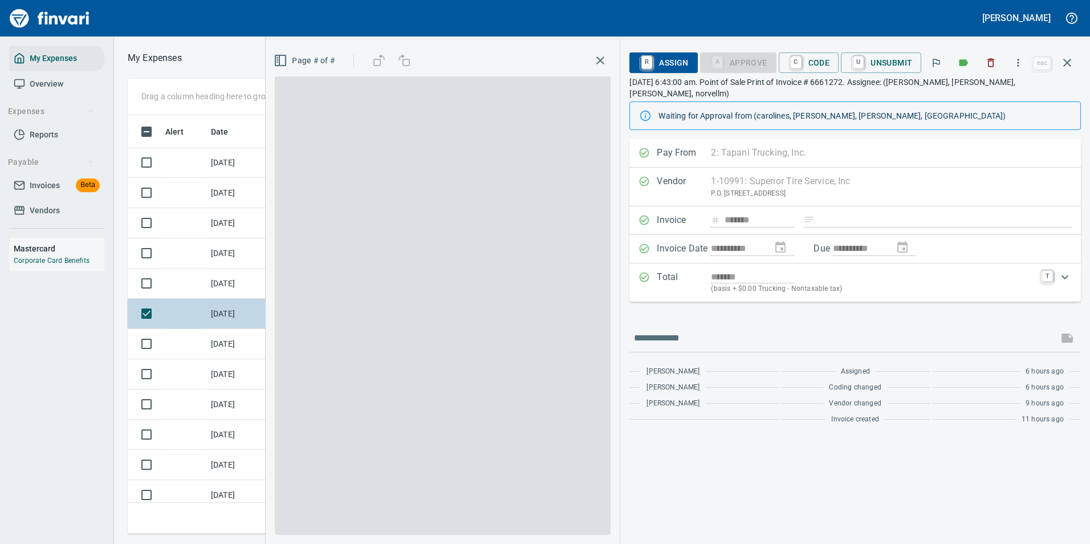
scroll to position [402, 647]
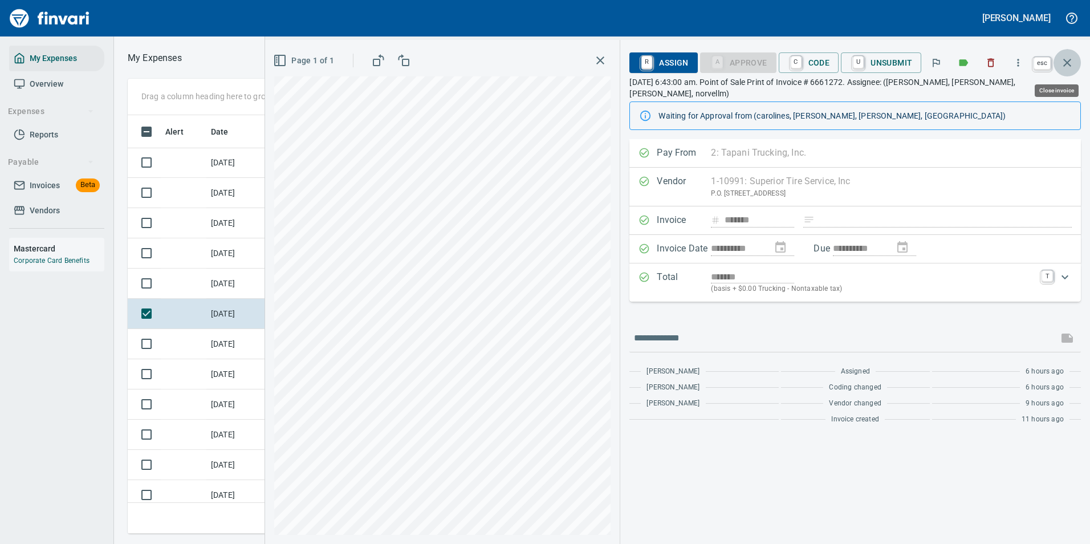
click at [1064, 62] on icon "button" at bounding box center [1068, 63] width 14 height 14
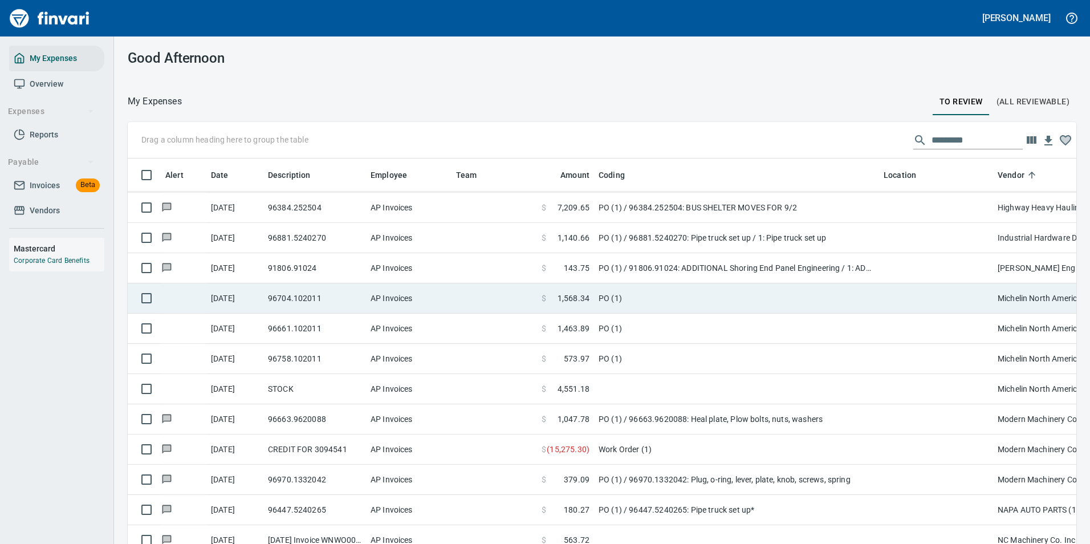
scroll to position [570, 0]
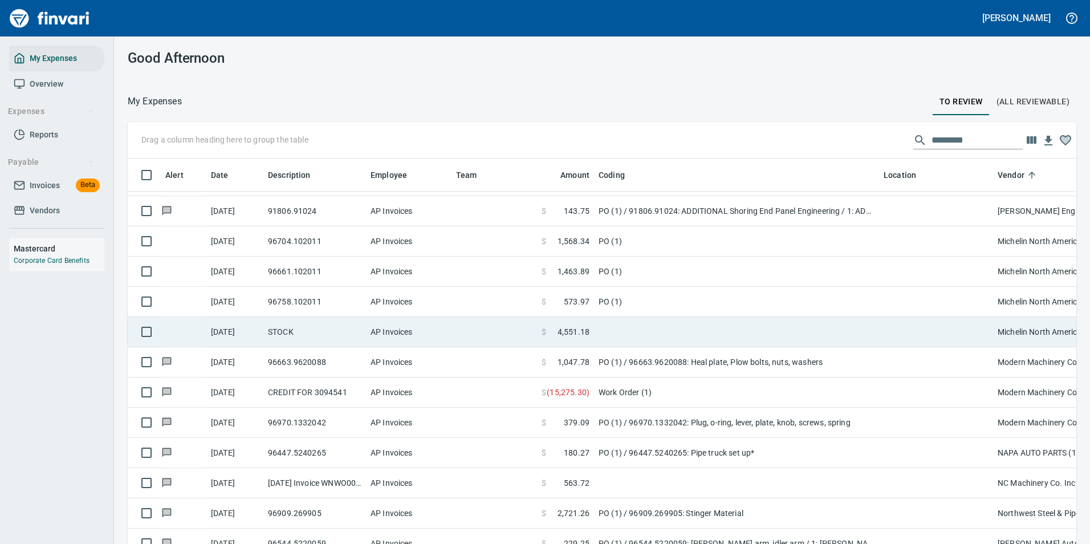
click at [612, 335] on td at bounding box center [736, 332] width 285 height 30
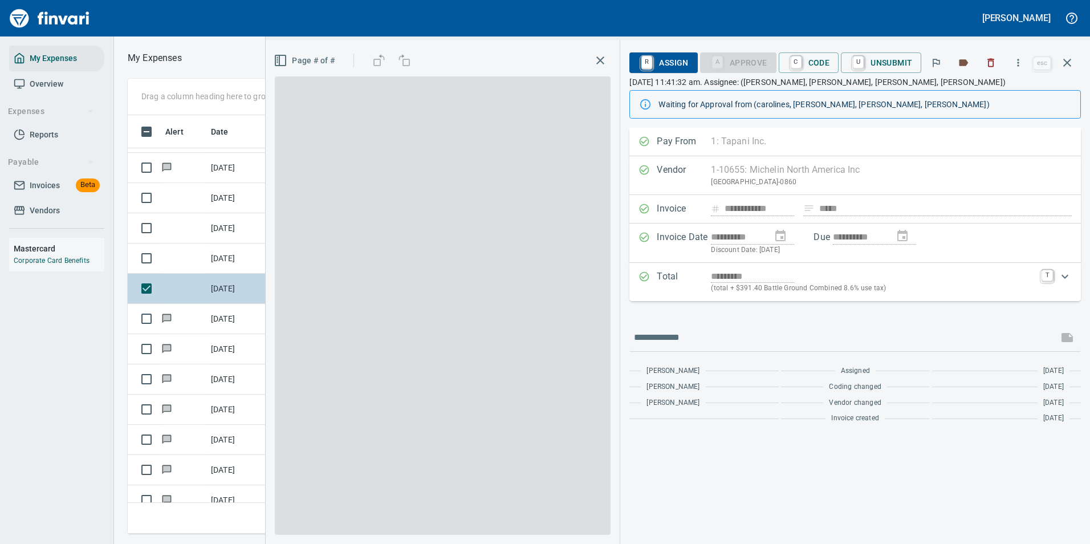
scroll to position [402, 647]
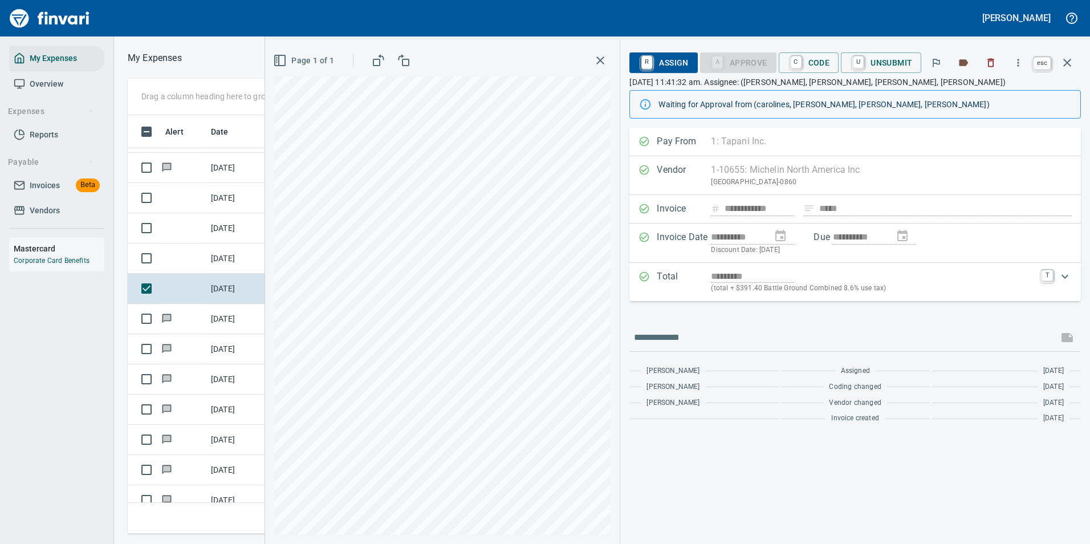
click at [1073, 66] on icon "button" at bounding box center [1068, 63] width 14 height 14
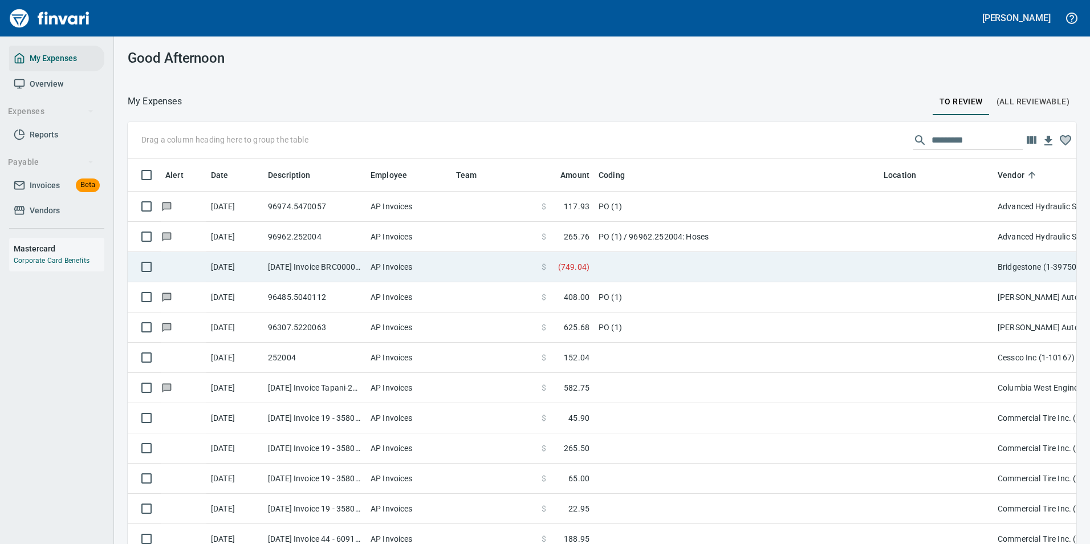
click at [589, 269] on span "( 749.04 )" at bounding box center [573, 266] width 31 height 11
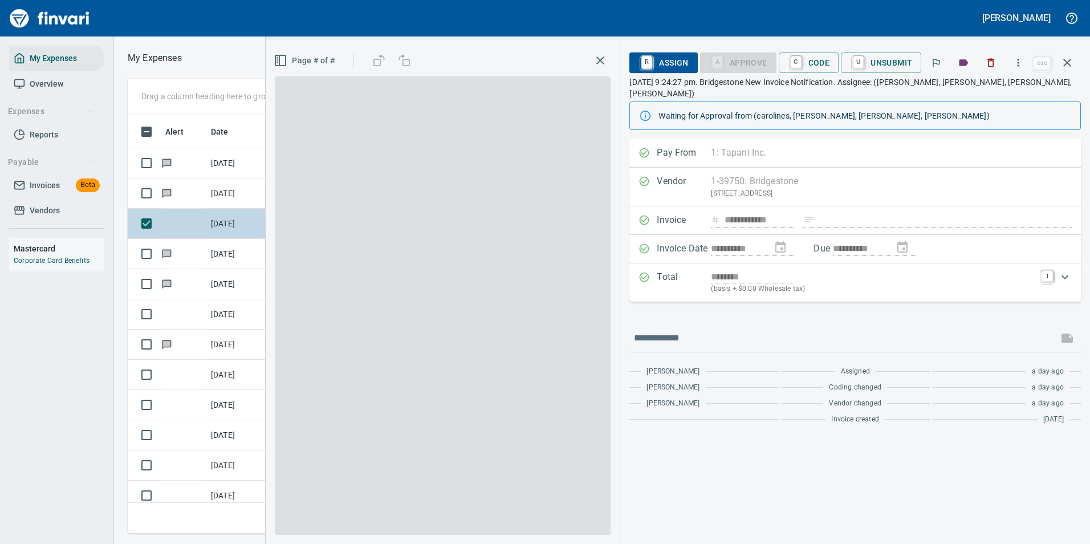
scroll to position [402, 647]
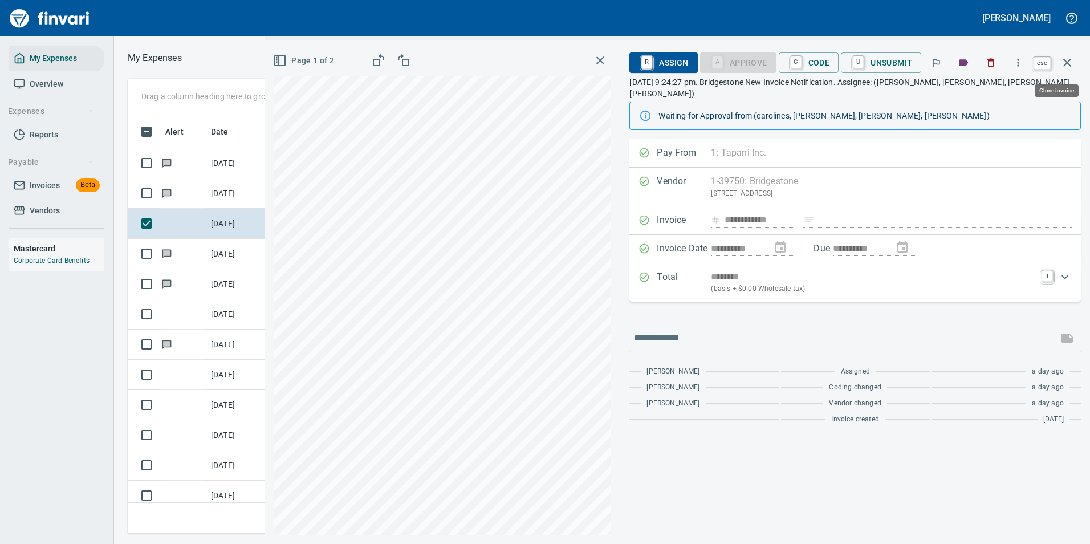
click at [1072, 61] on icon "button" at bounding box center [1068, 63] width 14 height 14
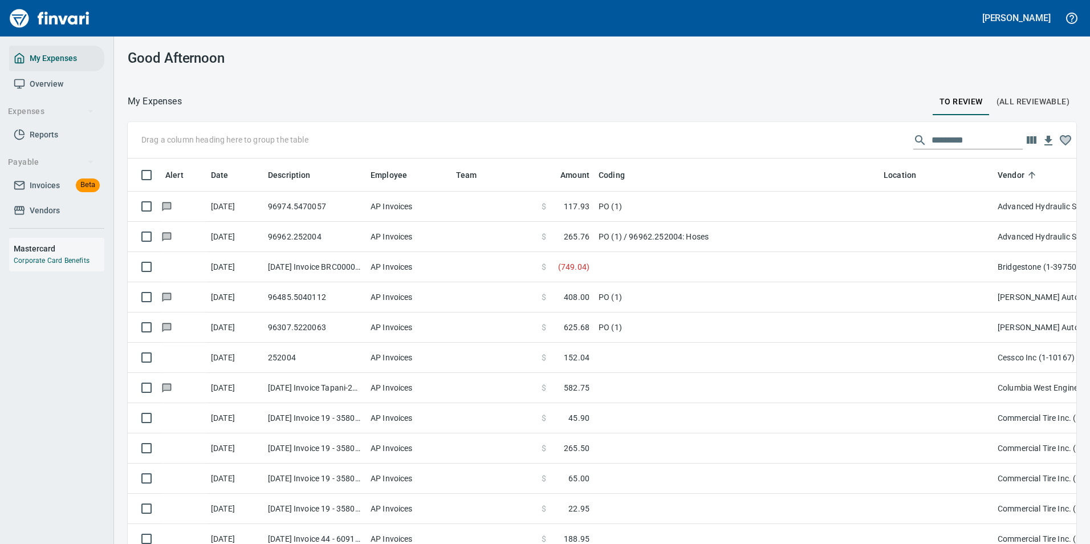
scroll to position [402, 923]
